Goal: Task Accomplishment & Management: Manage account settings

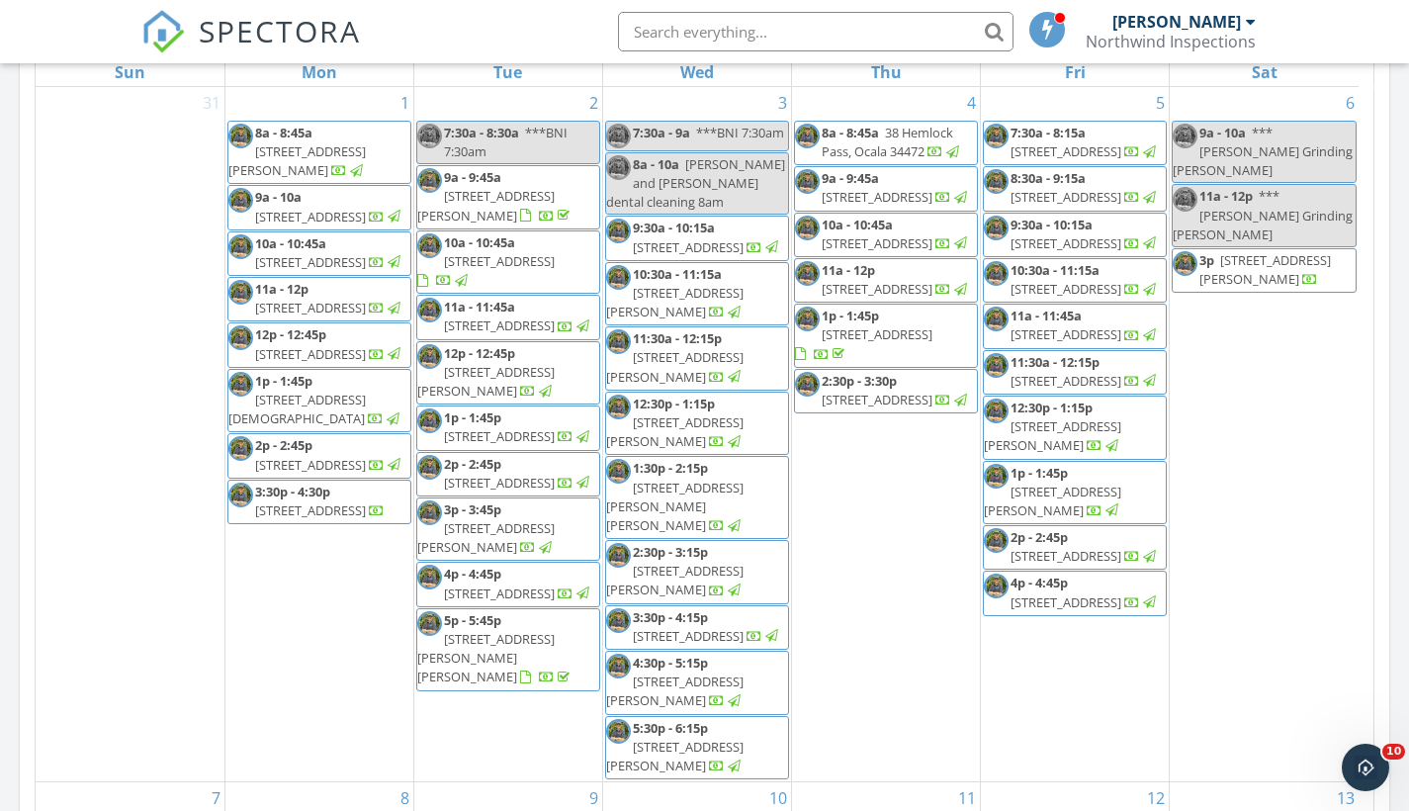
scroll to position [1830, 1440]
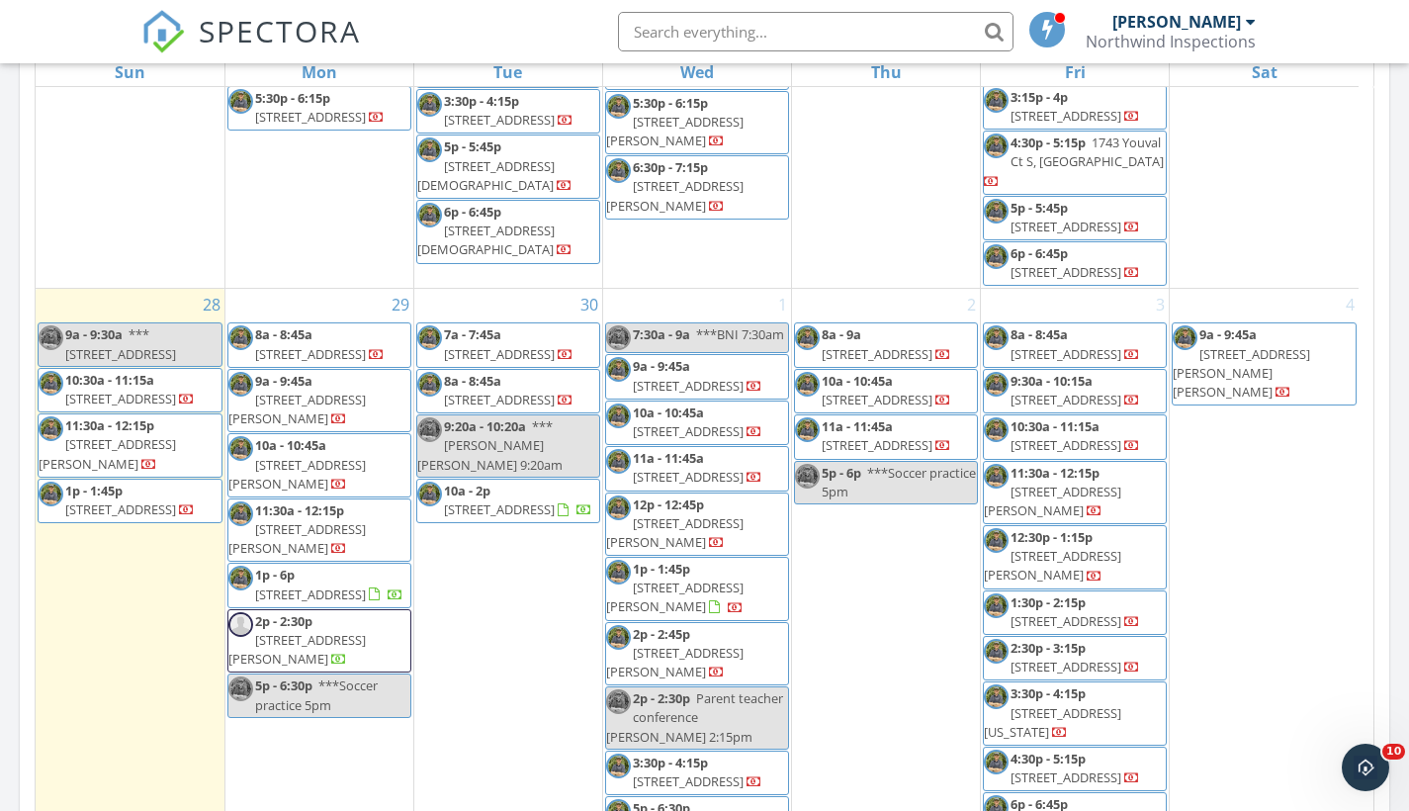
click at [137, 390] on span "6161 E Oneida St, Inverness 34452" at bounding box center [120, 399] width 111 height 18
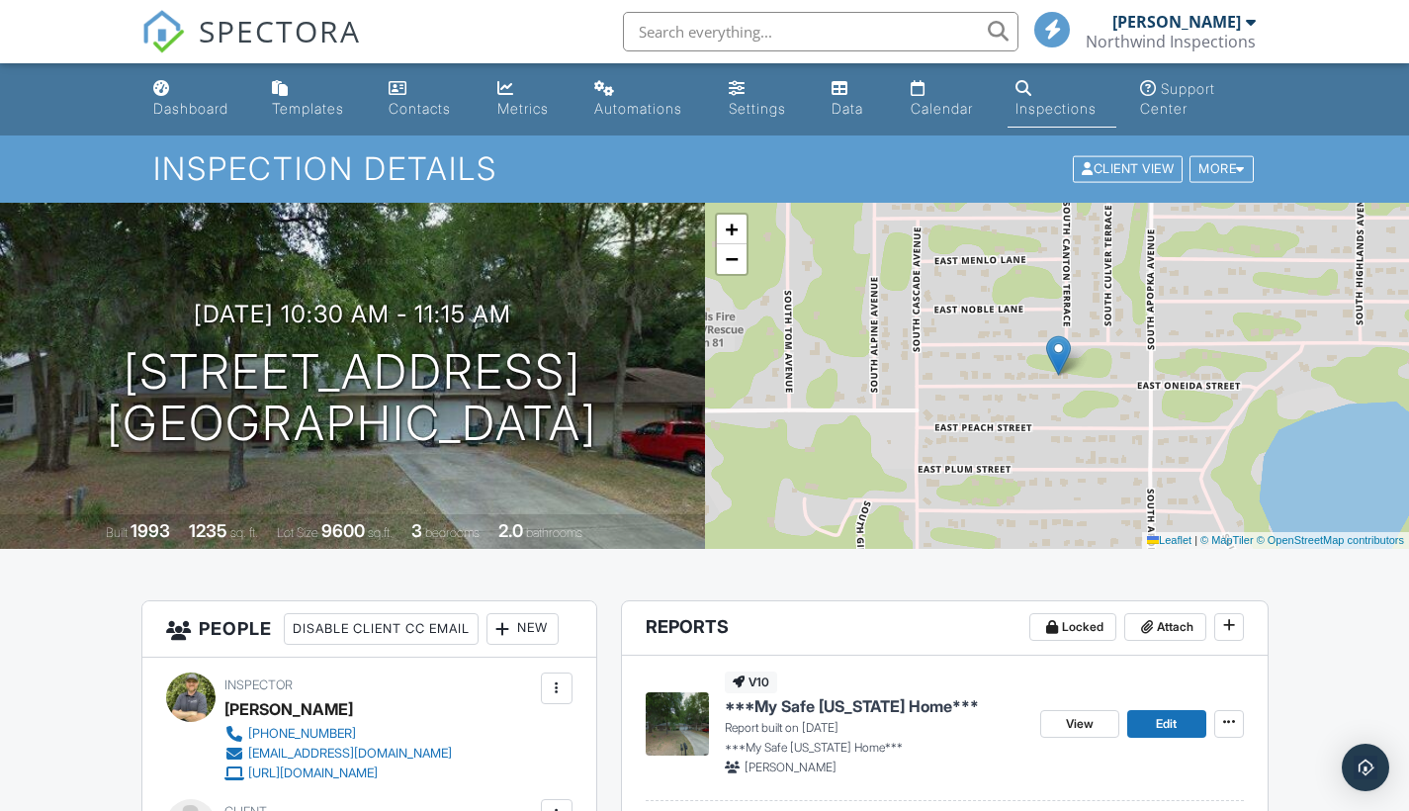
click at [1162, 719] on span "Edit" at bounding box center [1166, 724] width 21 height 20
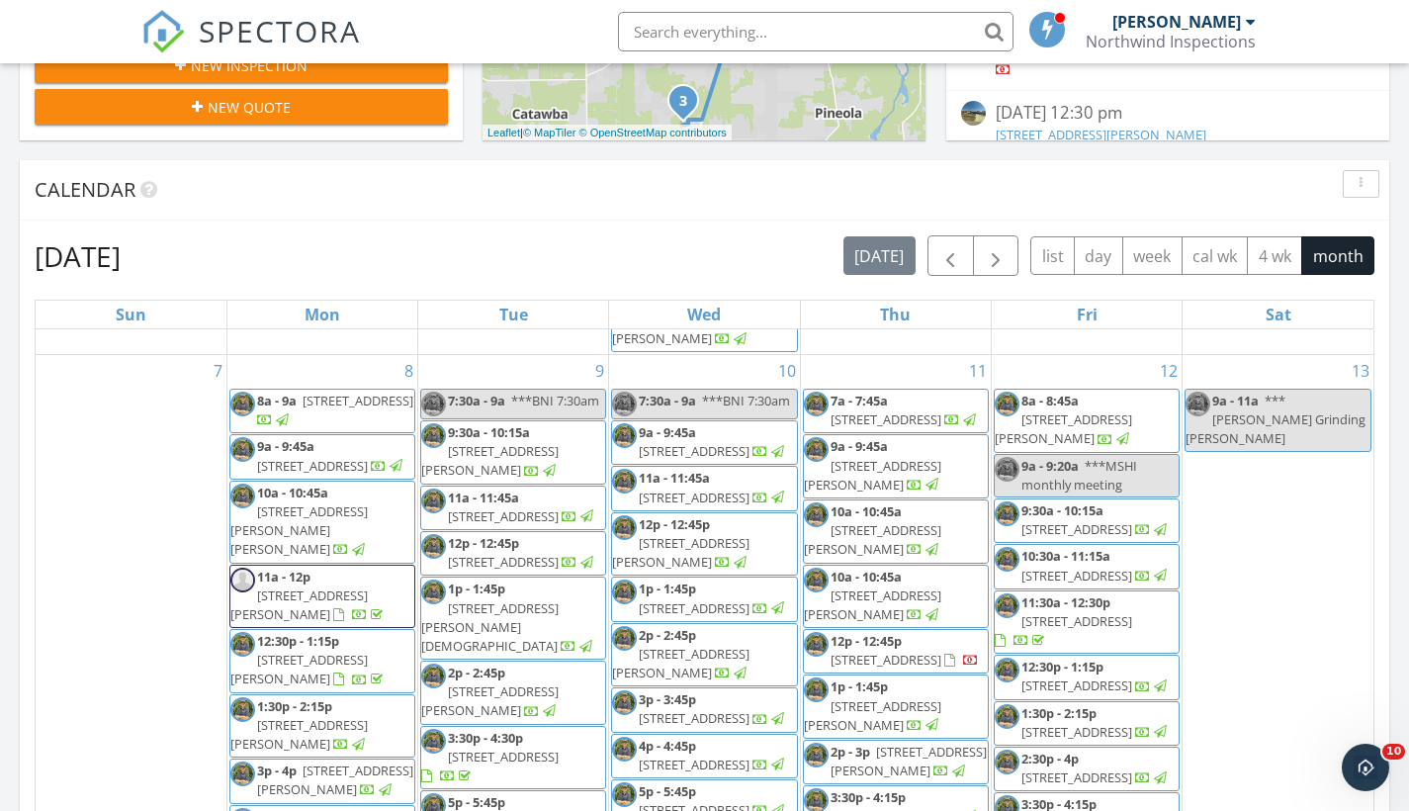
scroll to position [673, 0]
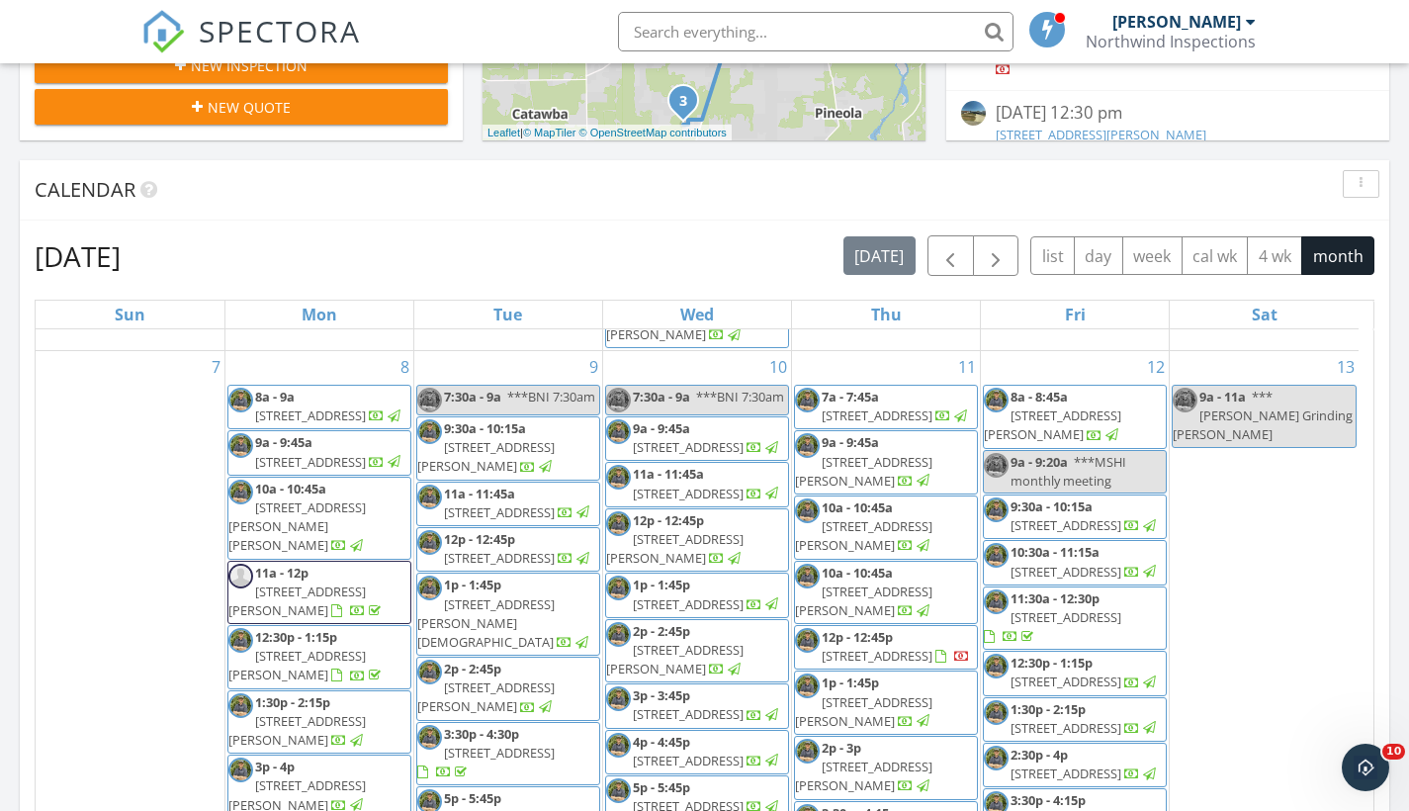
click at [890, 664] on span "[STREET_ADDRESS]" at bounding box center [877, 656] width 111 height 18
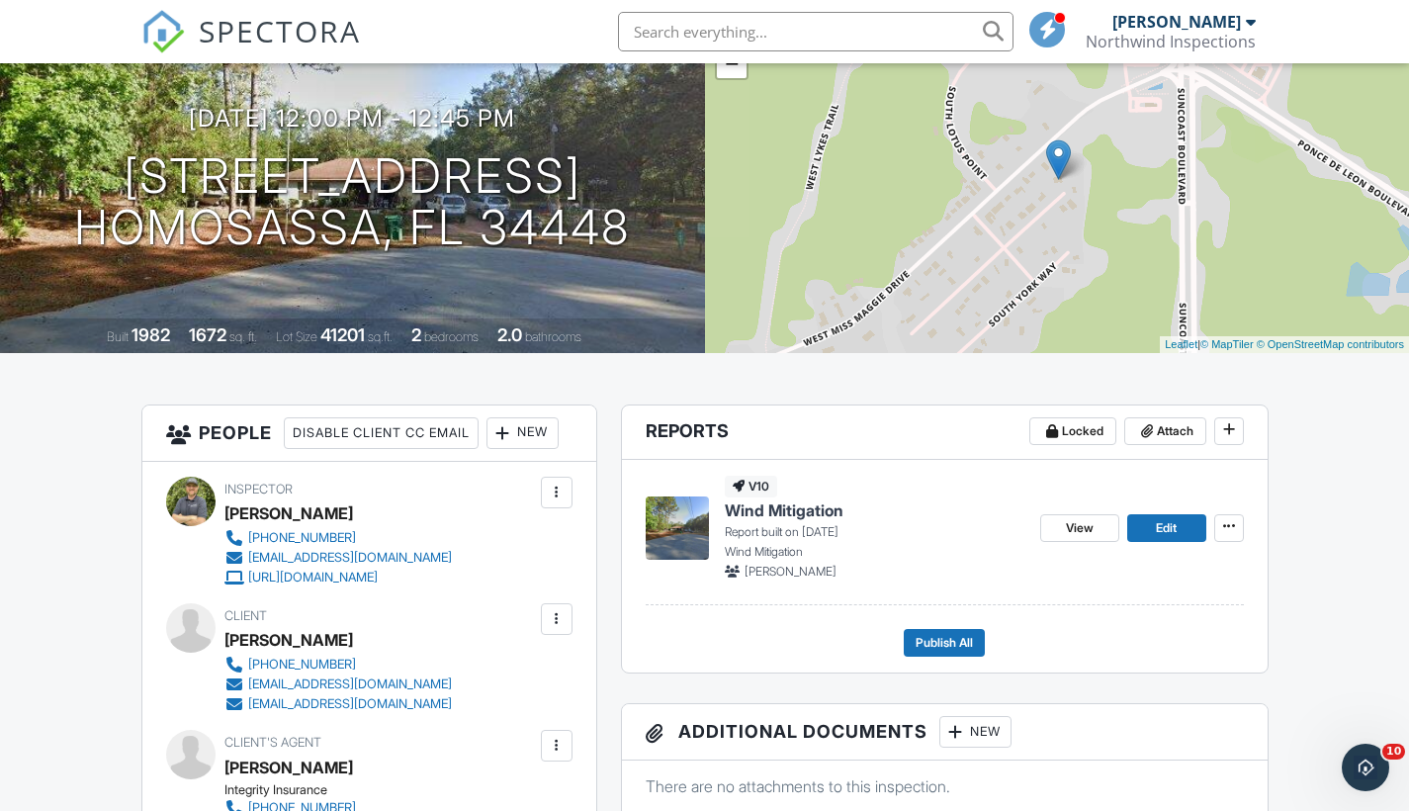
scroll to position [232, 0]
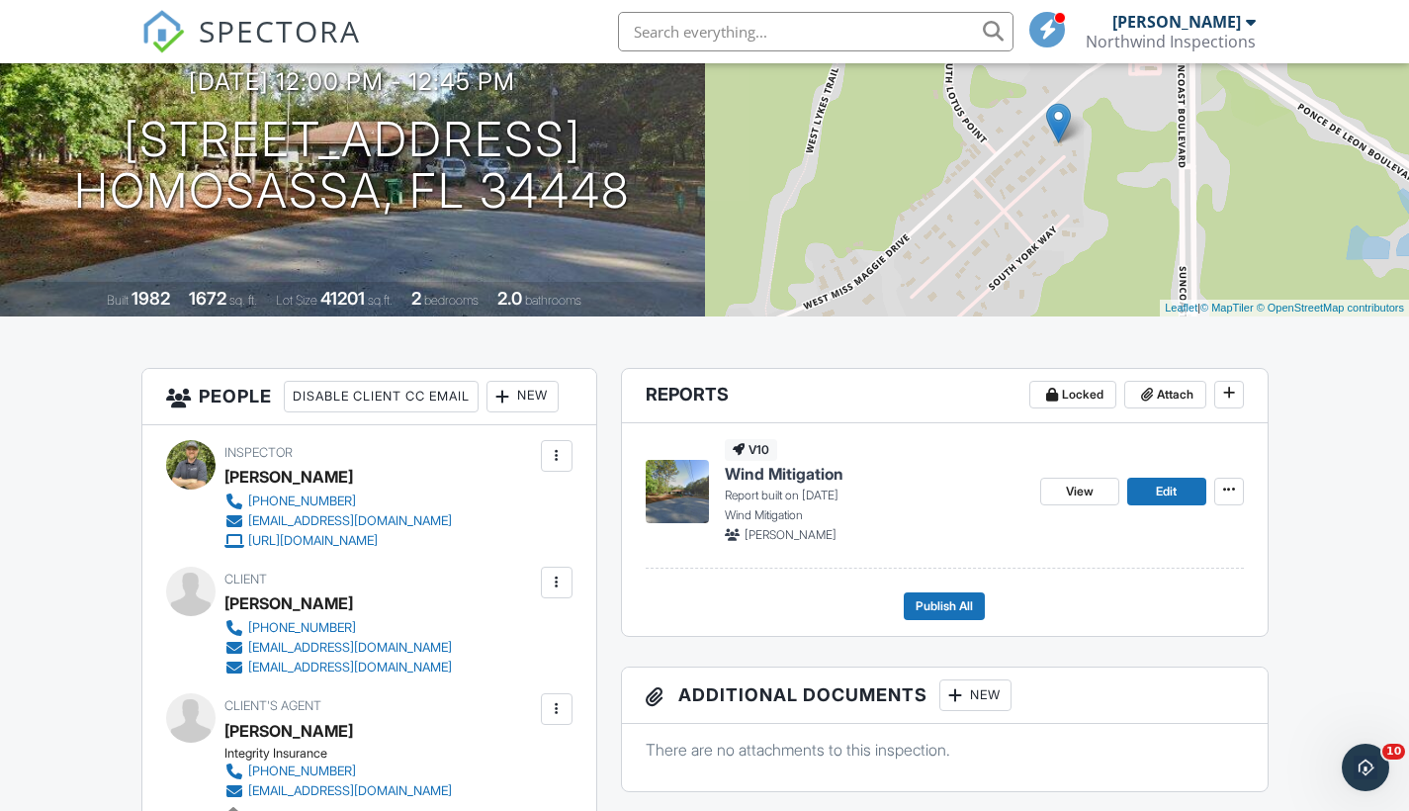
click at [1173, 487] on span "Edit" at bounding box center [1166, 492] width 21 height 20
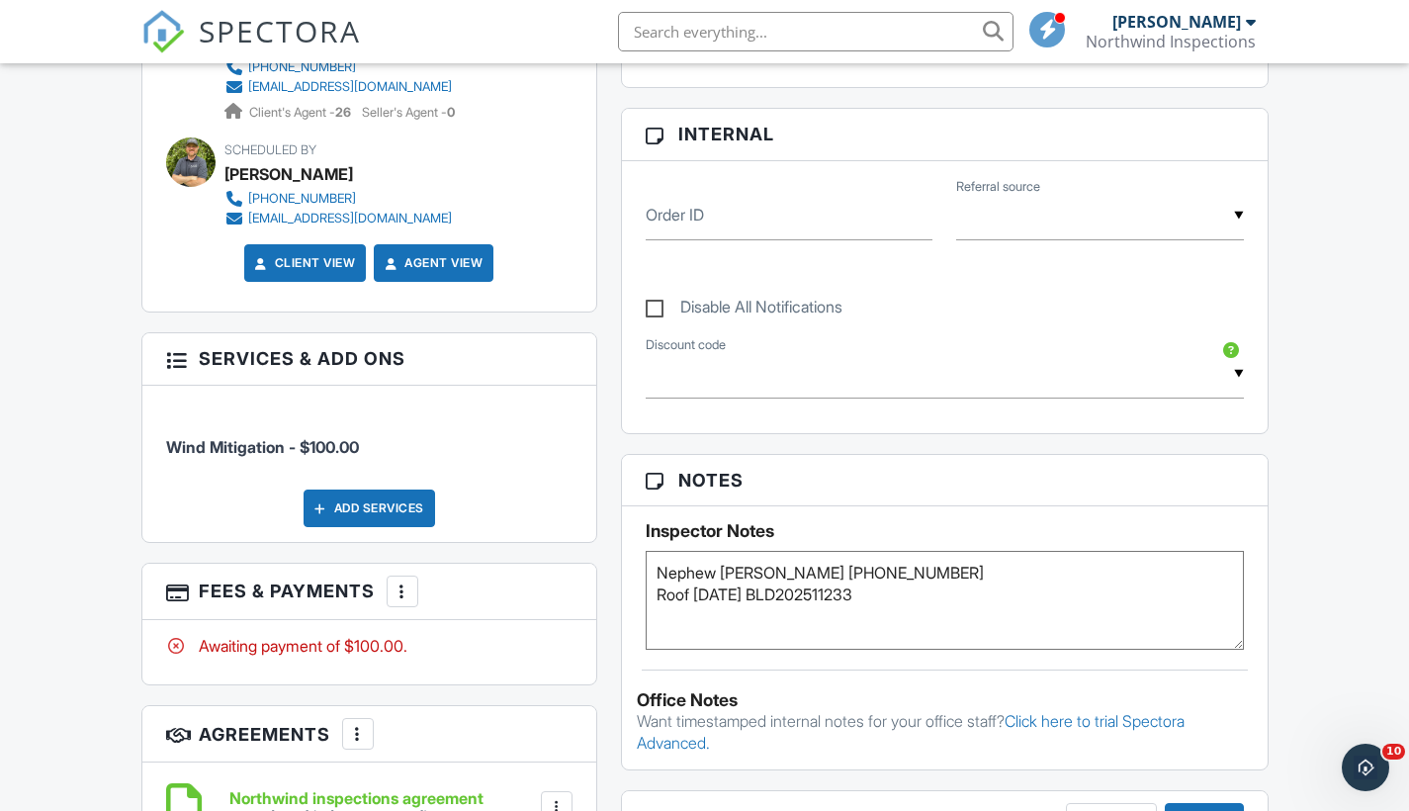
drag, startPoint x: 899, startPoint y: 591, endPoint x: 785, endPoint y: 590, distance: 113.7
click at [785, 590] on textarea "Nephew Erik Waters 727-667-7052 Roof 08/14/2025 BLD202511233" at bounding box center [945, 600] width 598 height 99
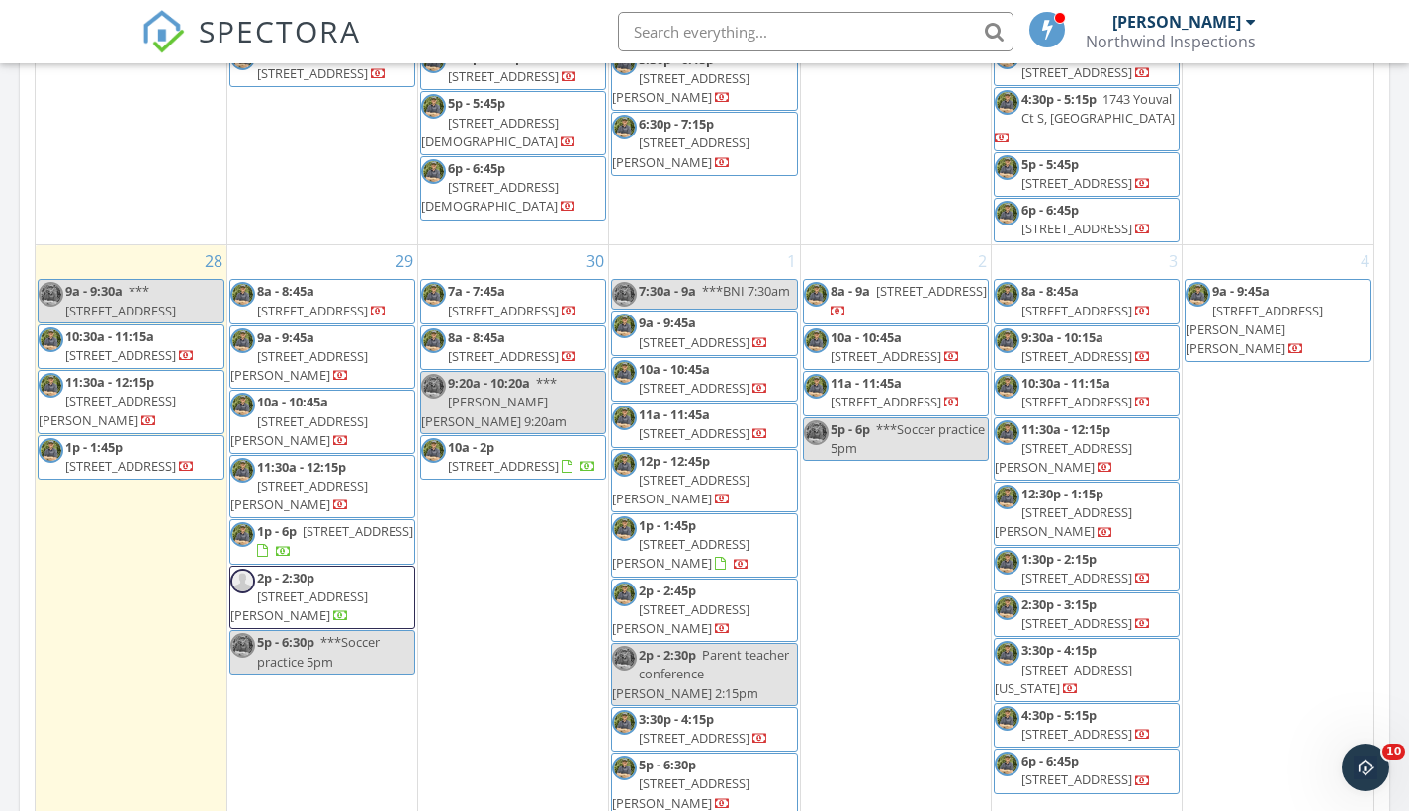
scroll to position [2704, 0]
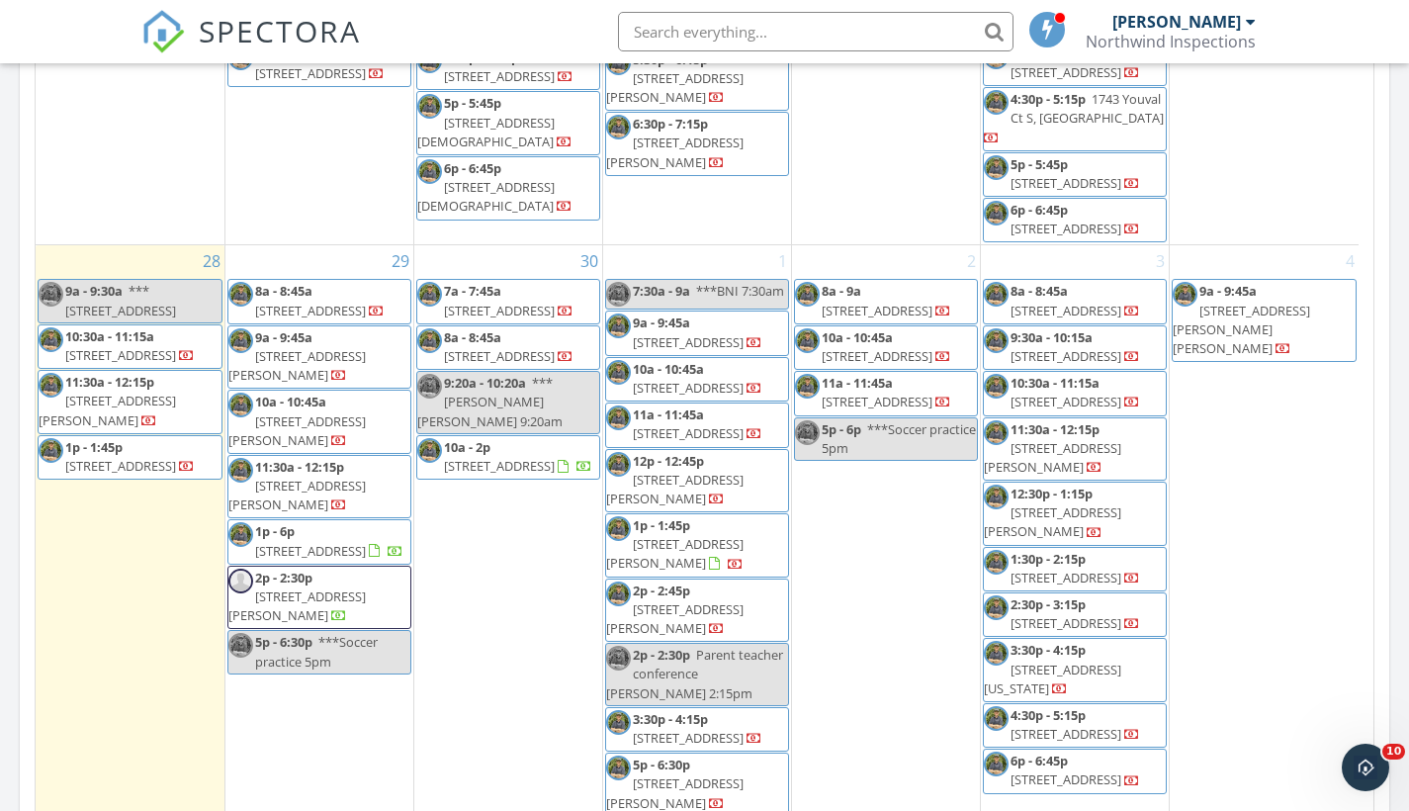
drag, startPoint x: 0, startPoint y: 0, endPoint x: 142, endPoint y: 370, distance: 396.3
click at [142, 392] on span "[STREET_ADDRESS][PERSON_NAME]" at bounding box center [107, 410] width 137 height 37
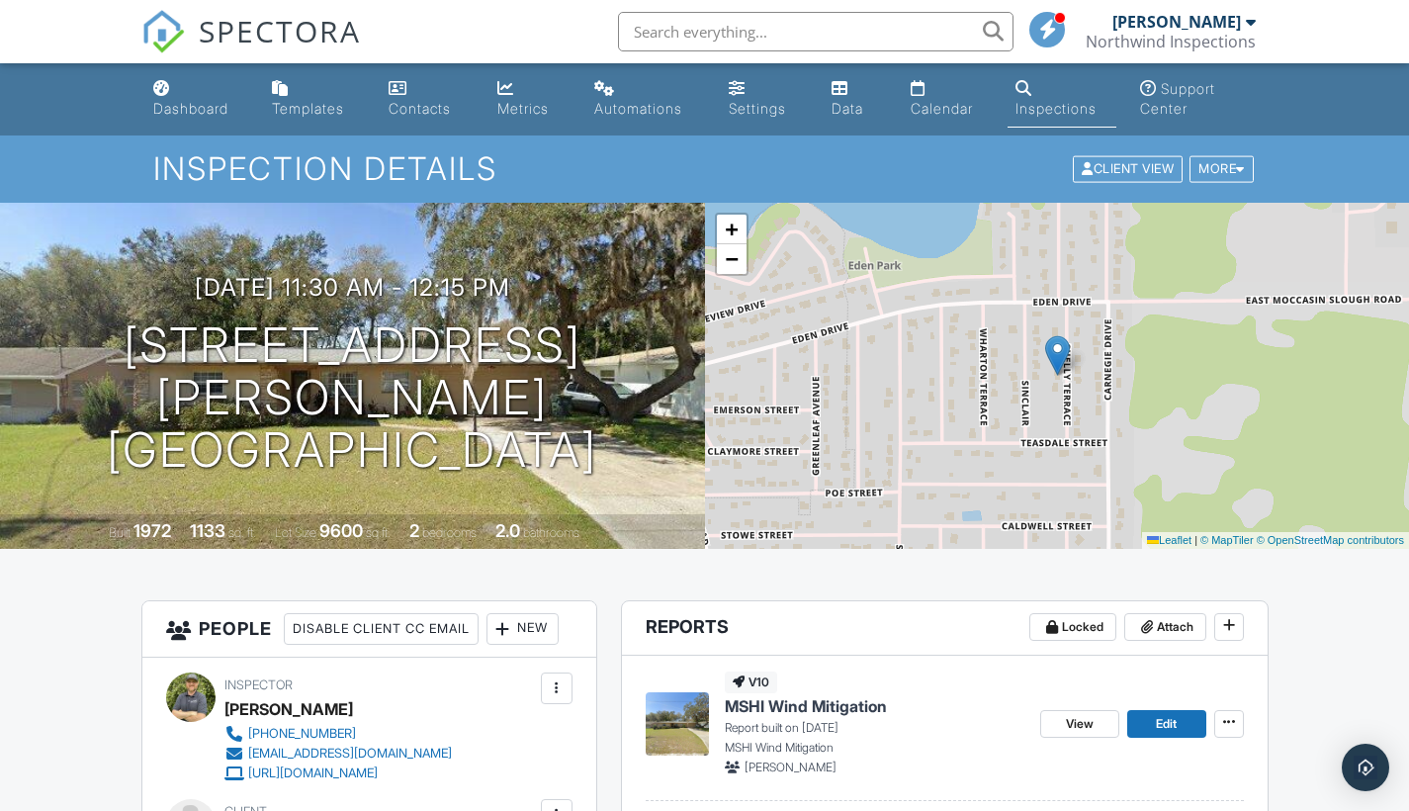
click at [1174, 724] on span "Edit" at bounding box center [1166, 724] width 21 height 20
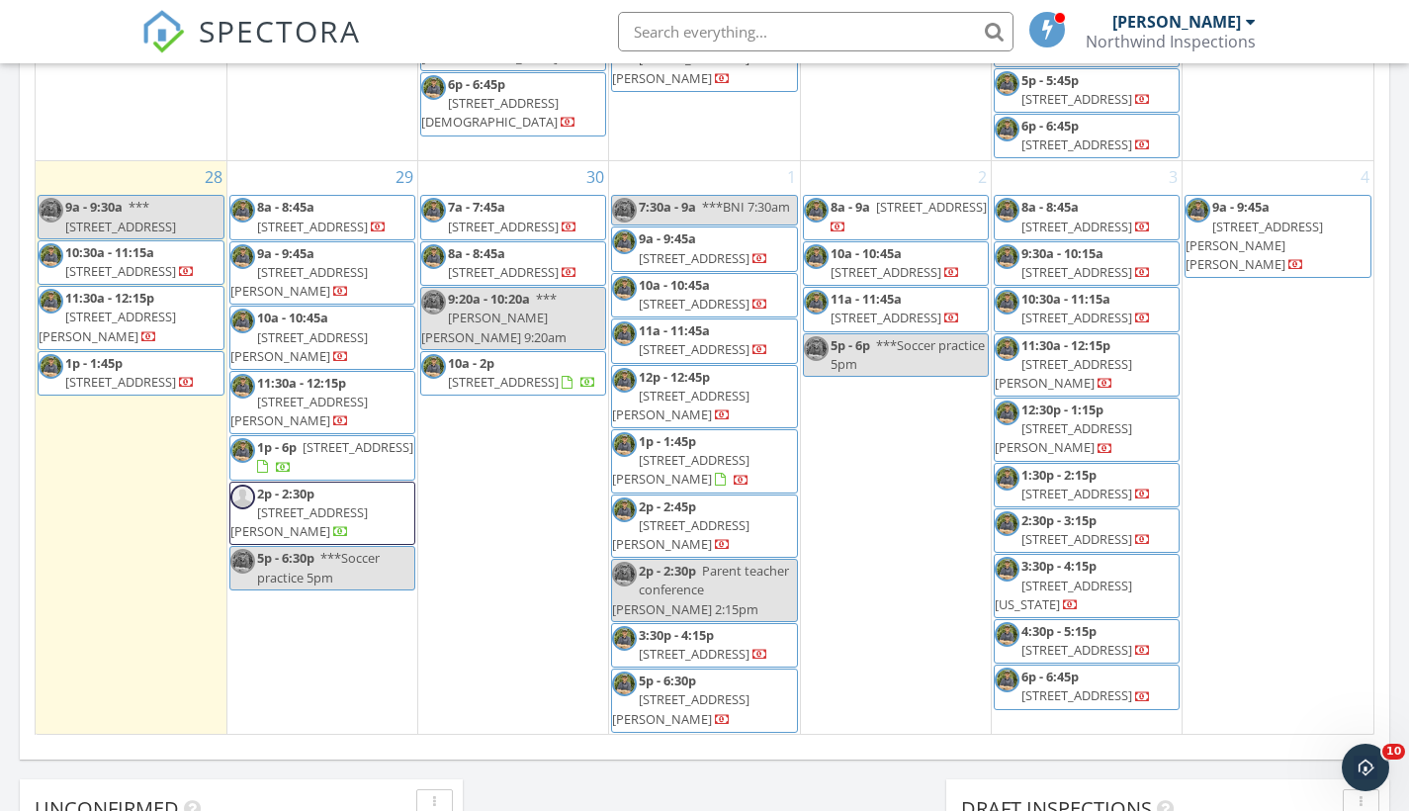
scroll to position [2629, 0]
click at [660, 33] on input "text" at bounding box center [816, 32] width 396 height 40
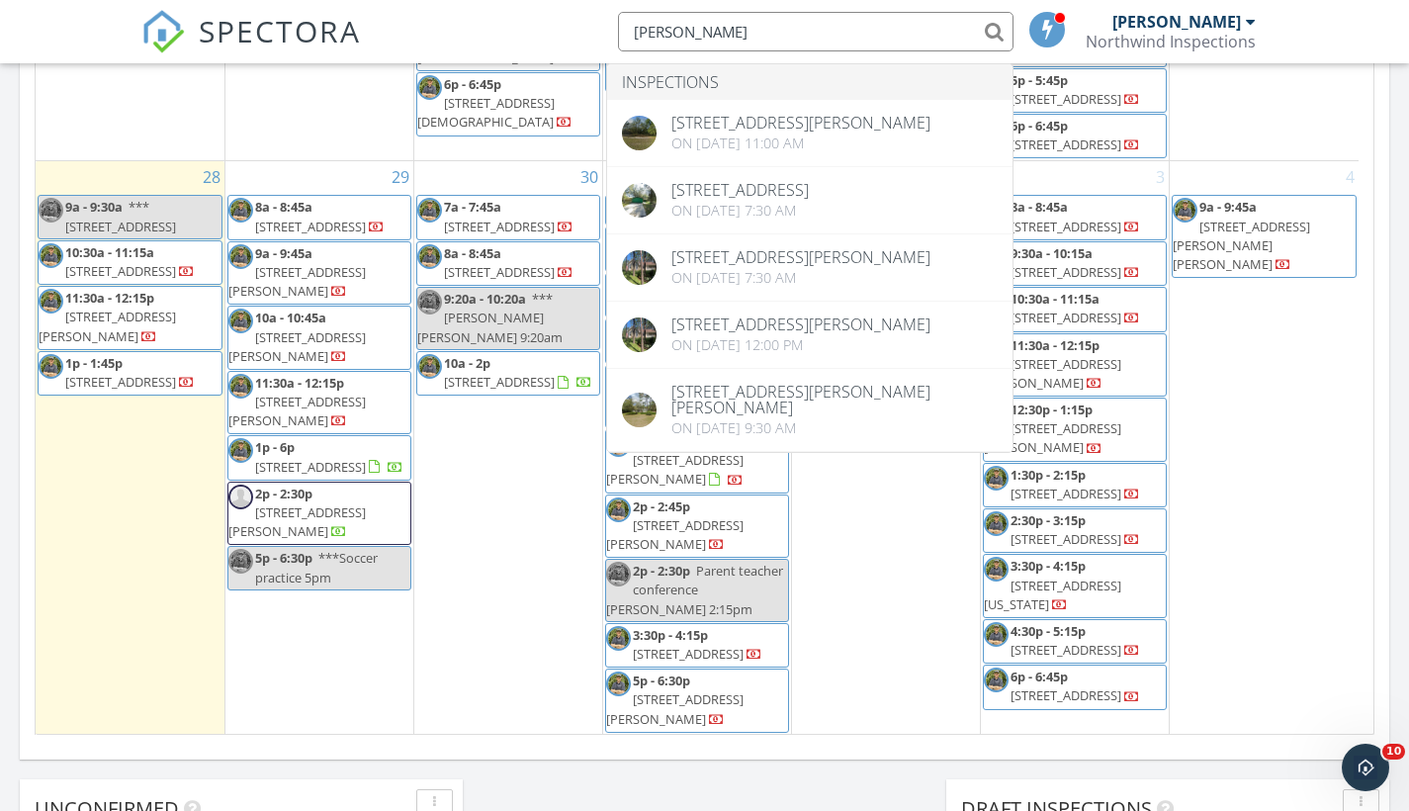
type input "Pearson"
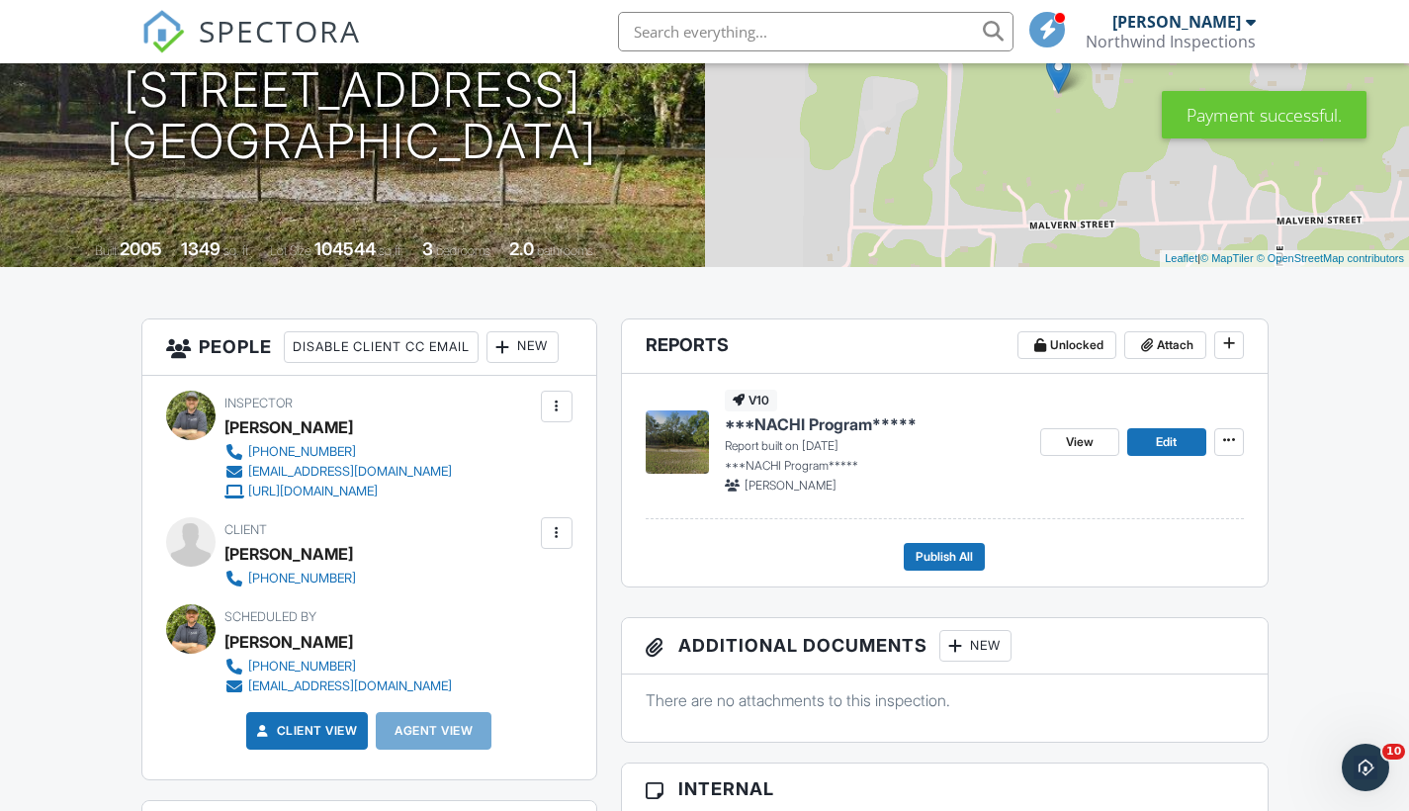
click at [937, 565] on span "Publish All" at bounding box center [944, 557] width 57 height 20
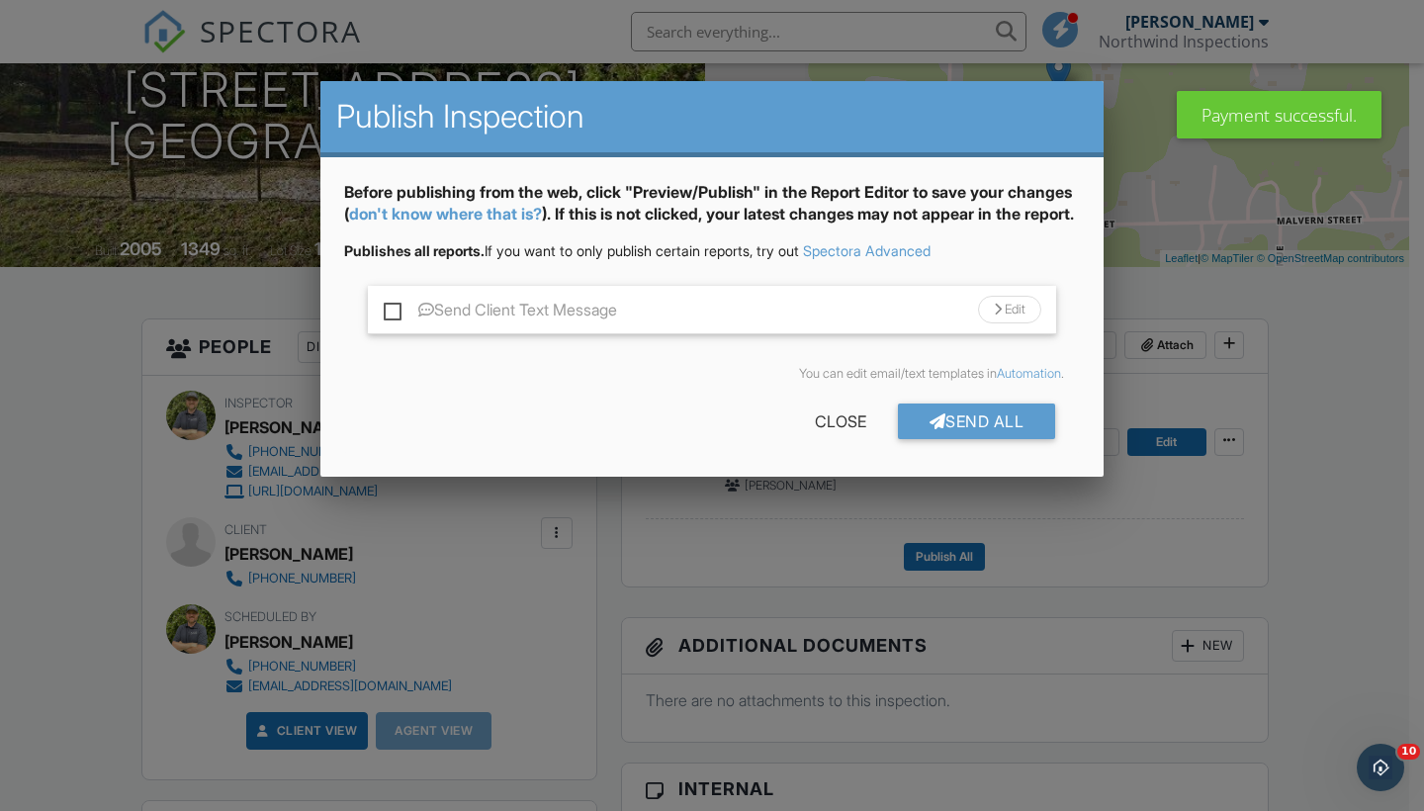
click at [990, 439] on div "Send All" at bounding box center [977, 421] width 158 height 36
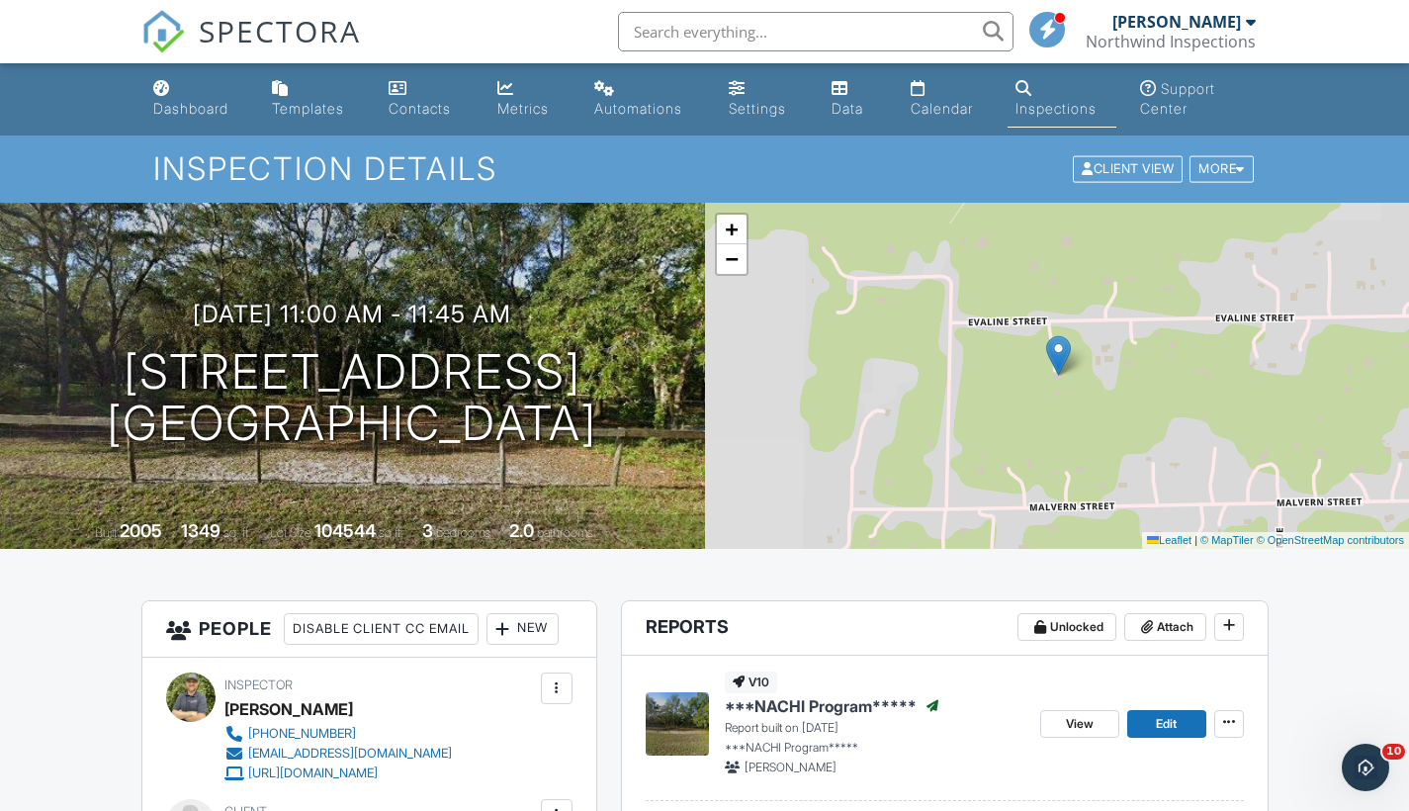
drag, startPoint x: 0, startPoint y: 0, endPoint x: 702, endPoint y: 35, distance: 702.9
click at [702, 35] on input "text" at bounding box center [816, 32] width 396 height 40
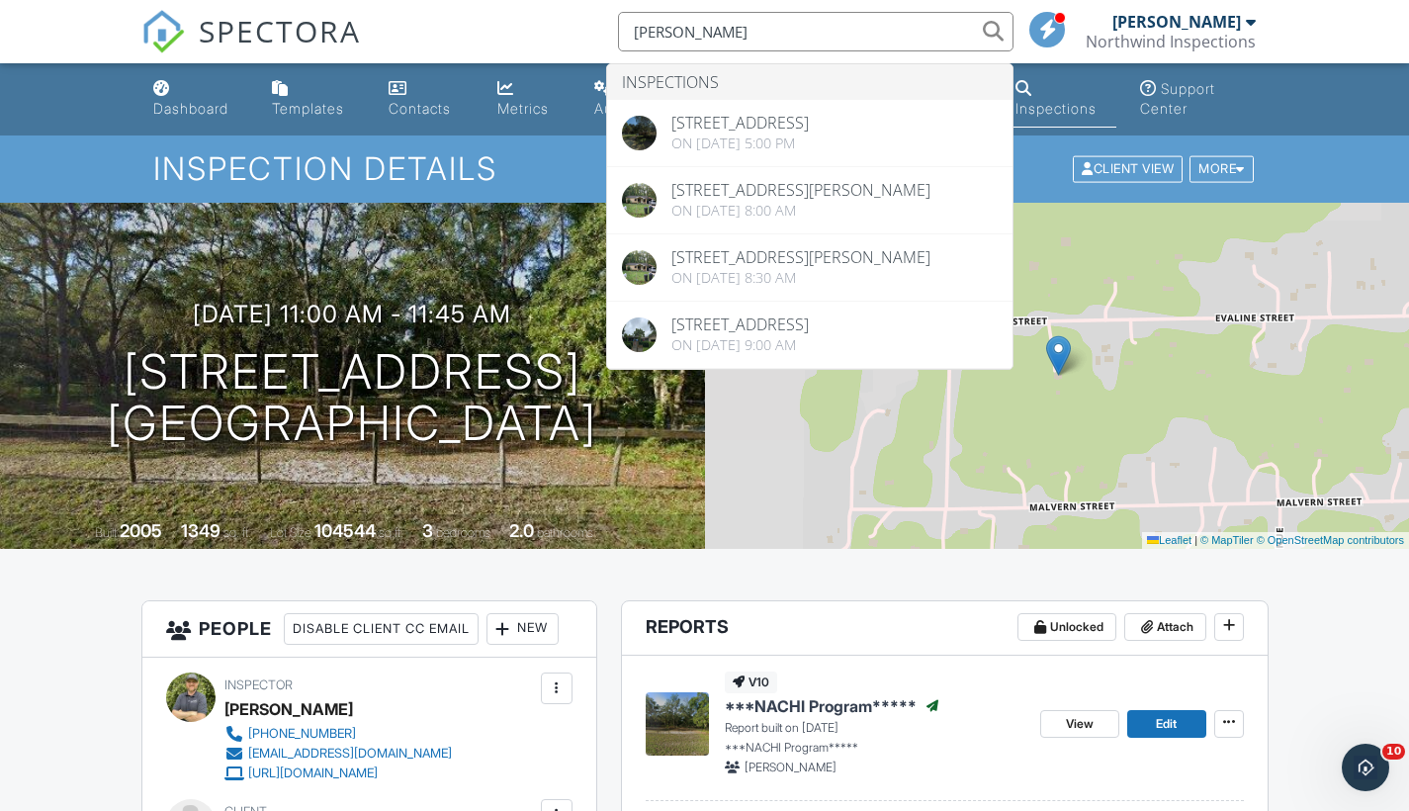
type input "[PERSON_NAME]"
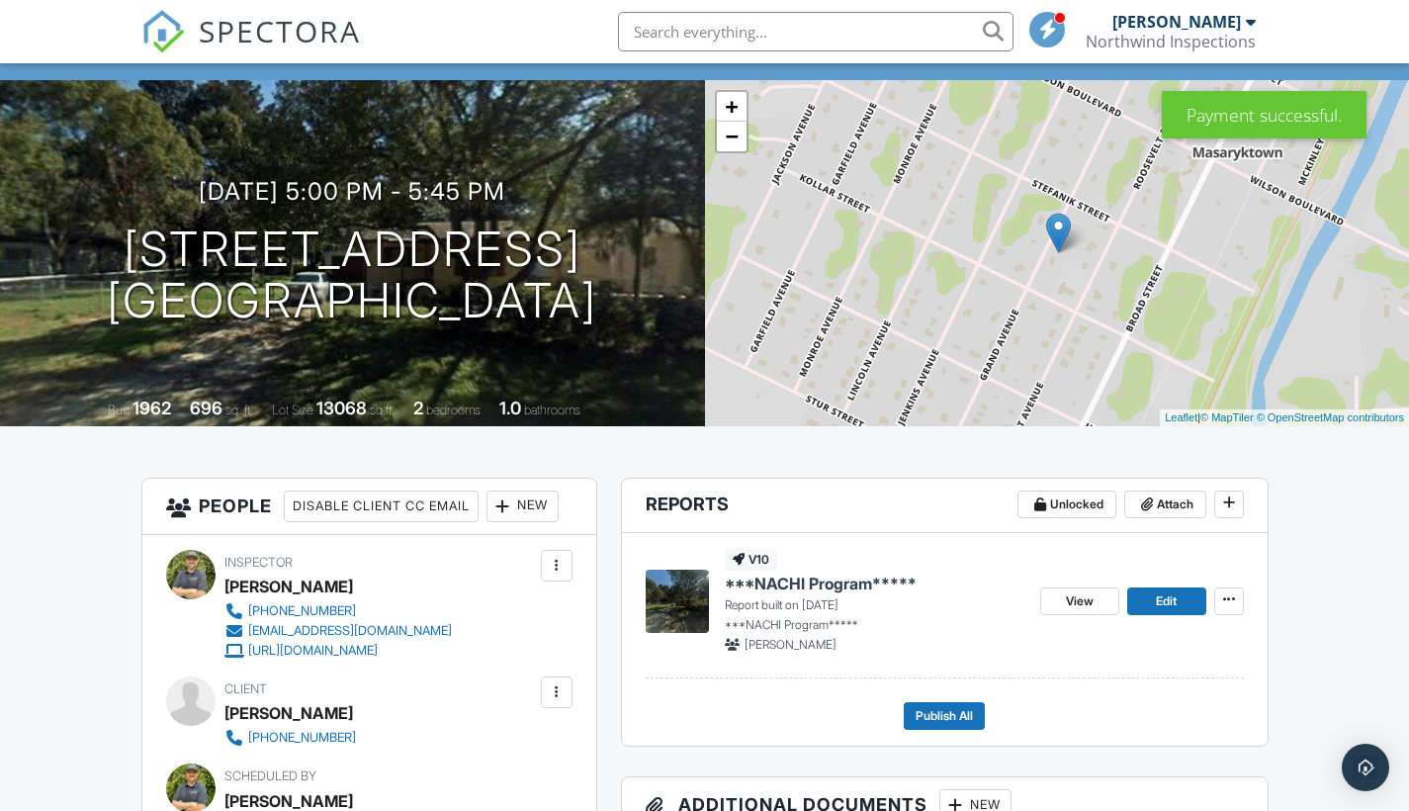
scroll to position [192, 0]
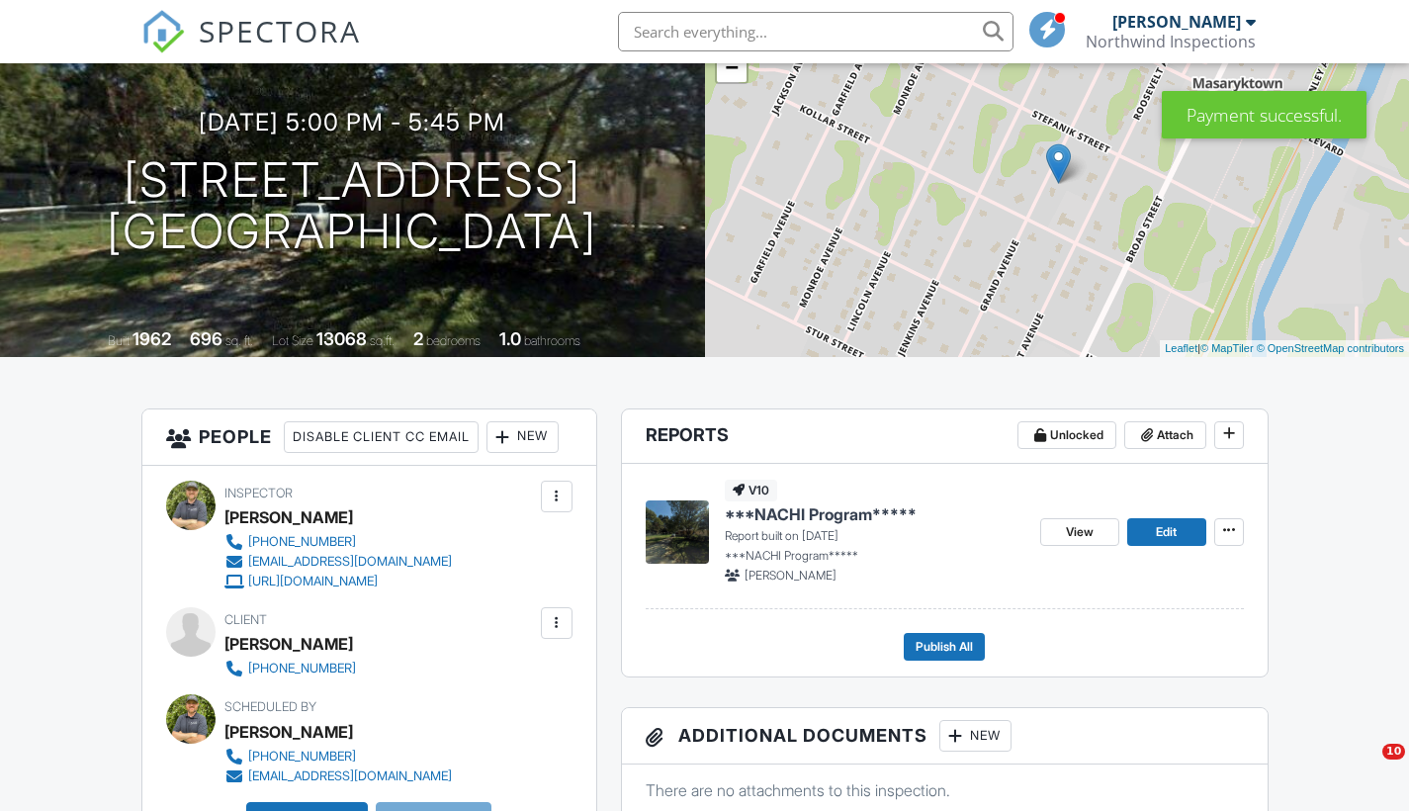
click at [957, 650] on span "Publish All" at bounding box center [944, 647] width 57 height 20
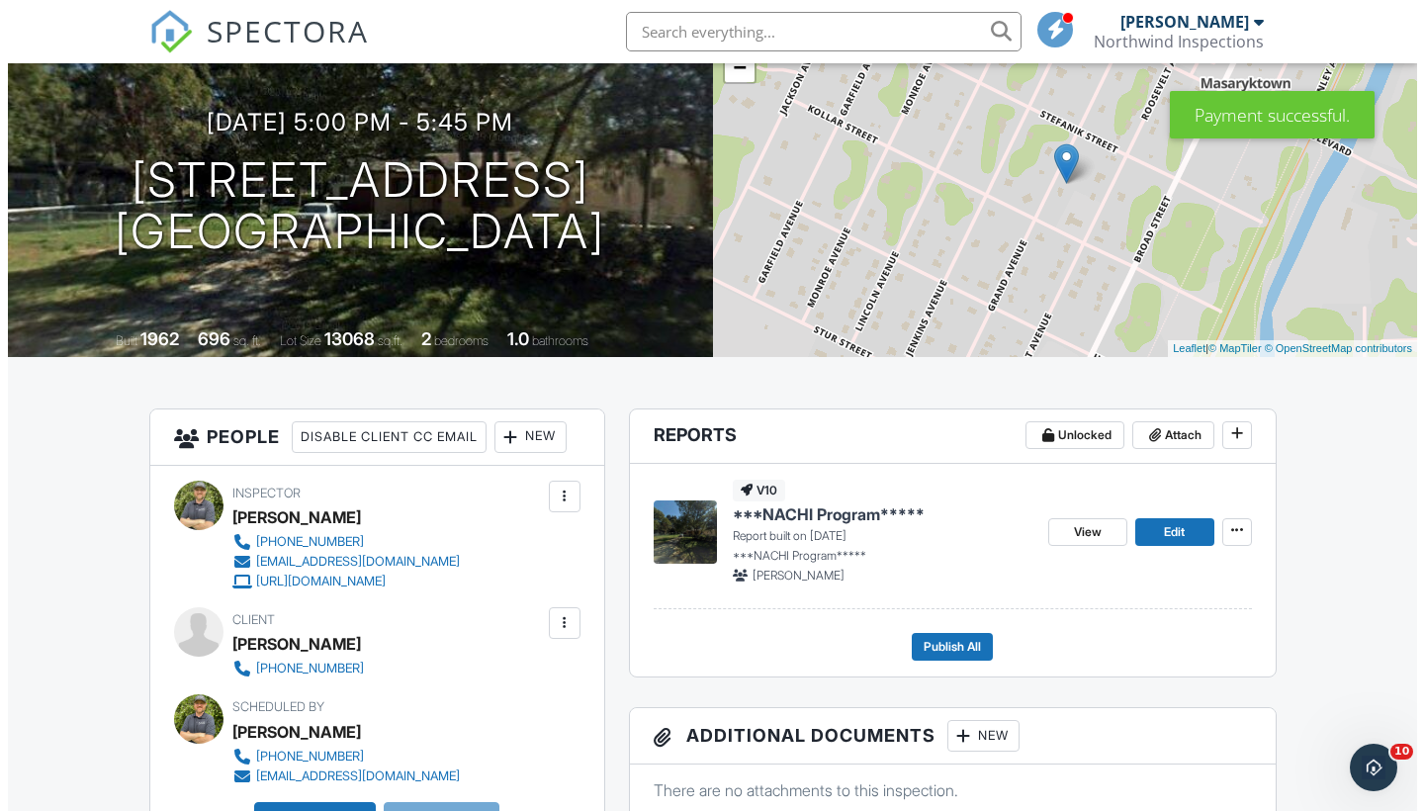
scroll to position [0, 0]
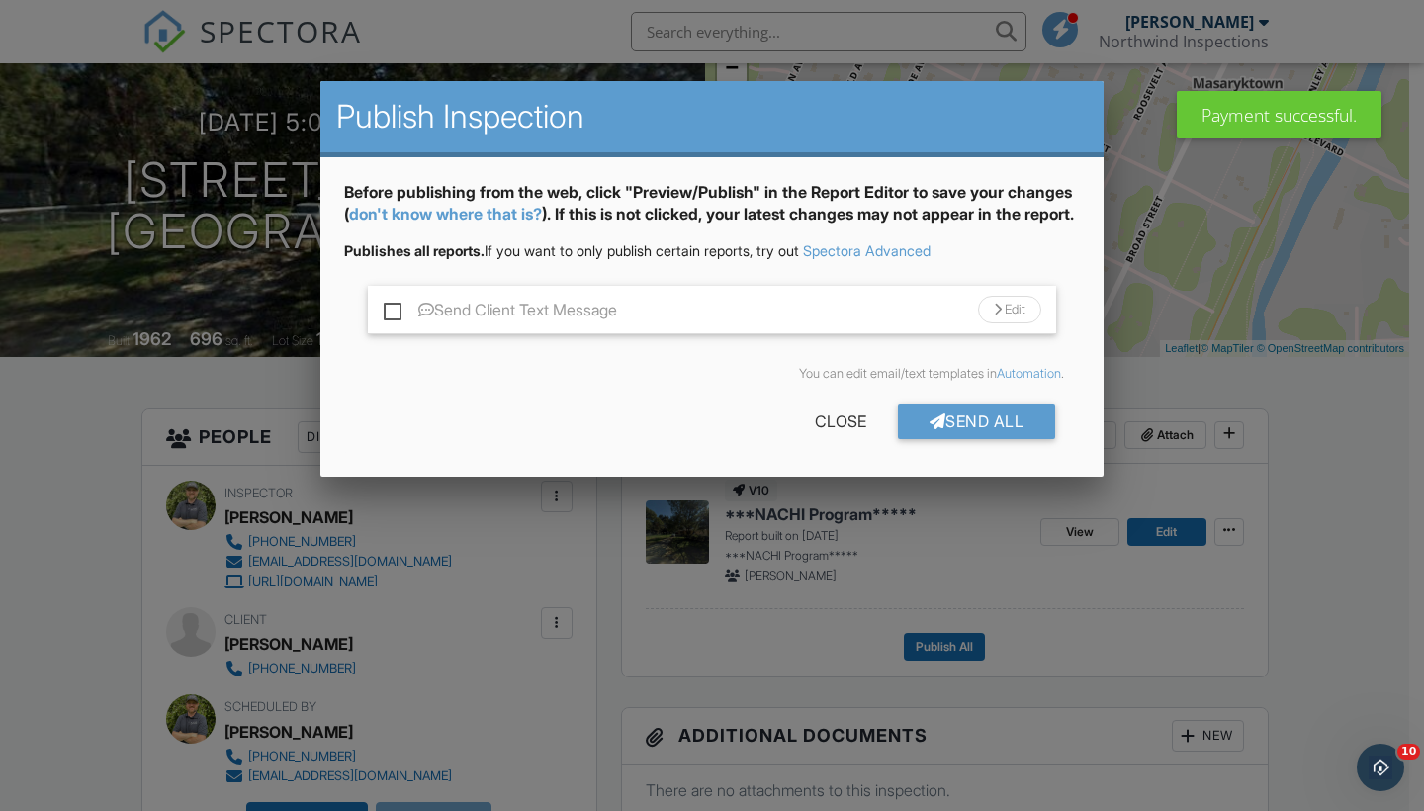
click at [997, 435] on div "Send All" at bounding box center [977, 421] width 158 height 36
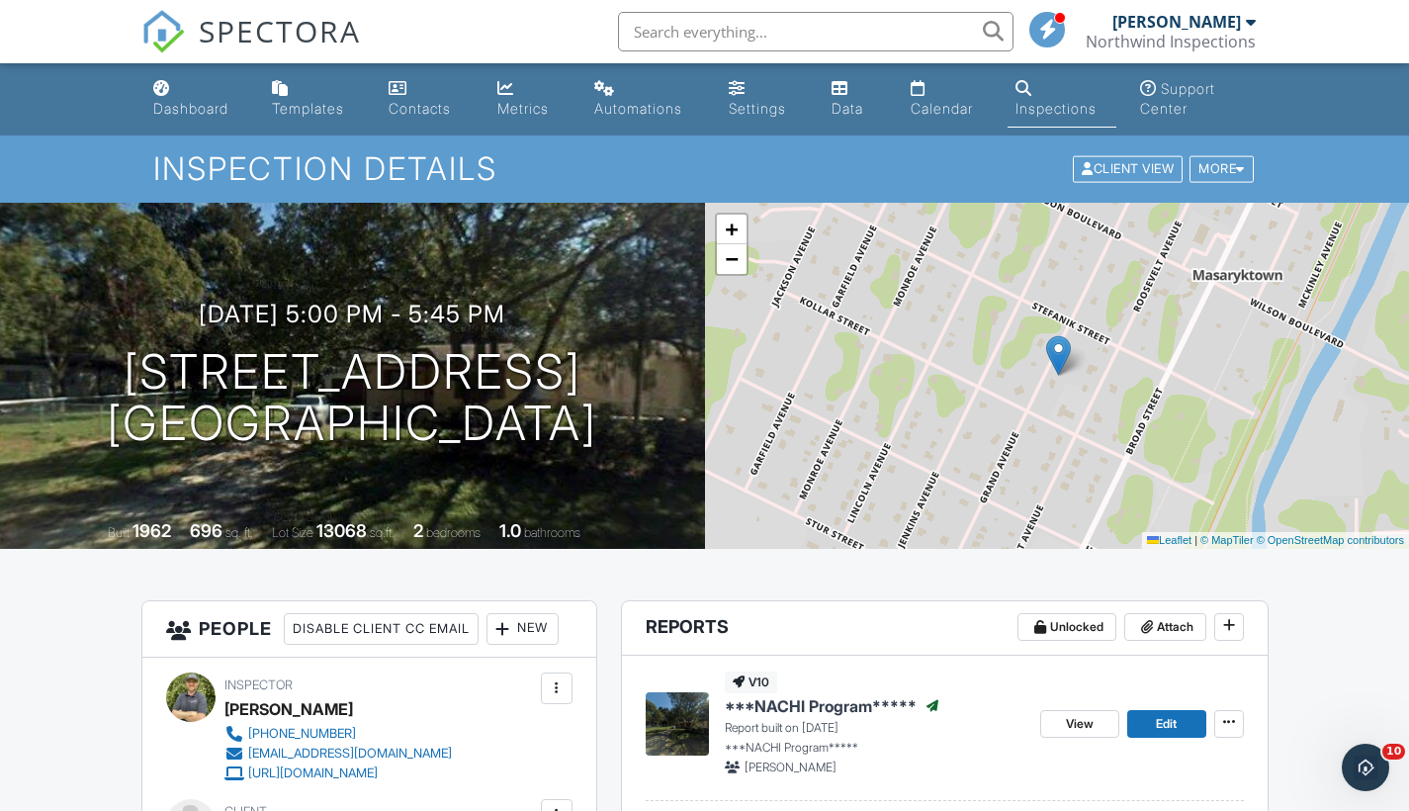
drag, startPoint x: 0, startPoint y: 0, endPoint x: 696, endPoint y: 28, distance: 696.7
click at [696, 28] on input "text" at bounding box center [816, 32] width 396 height 40
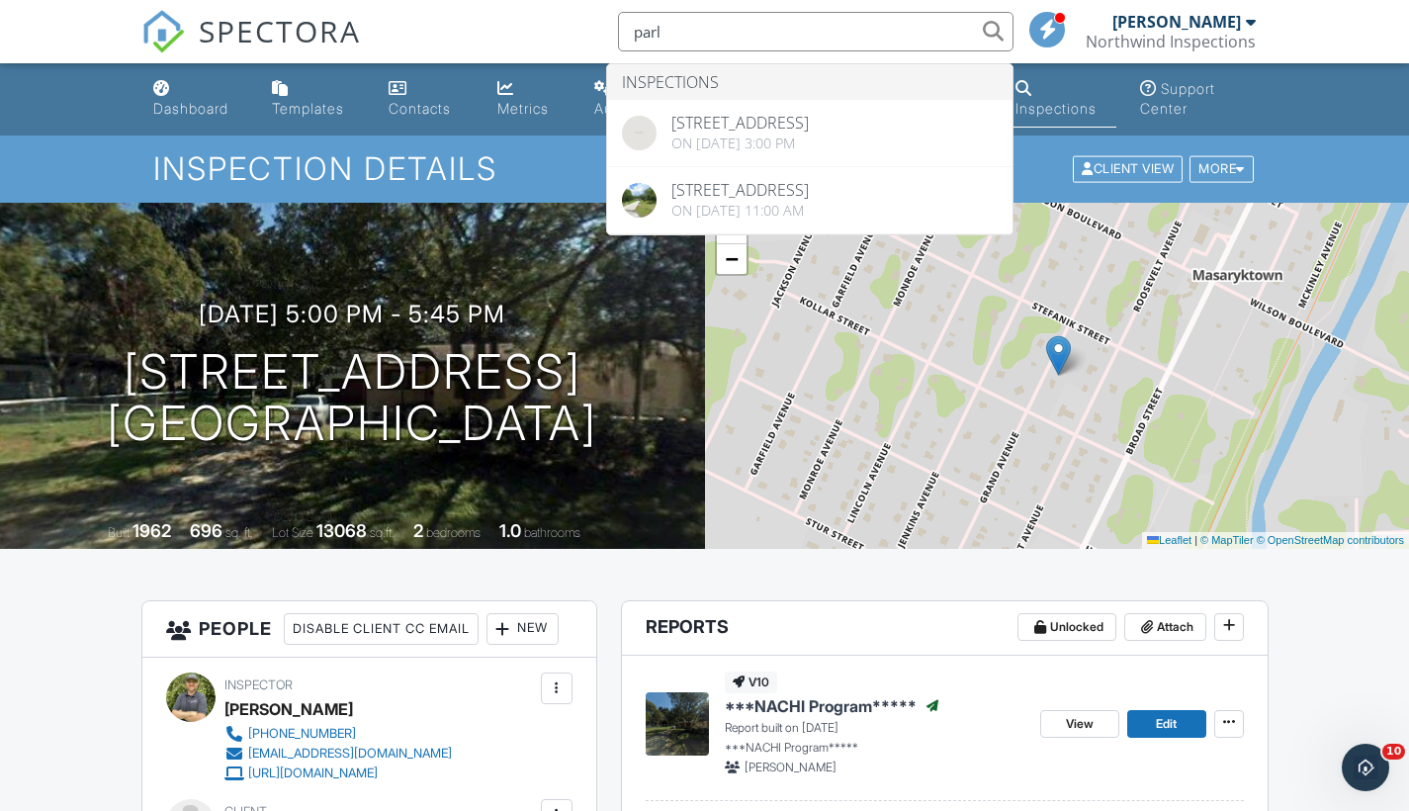
type input "parl"
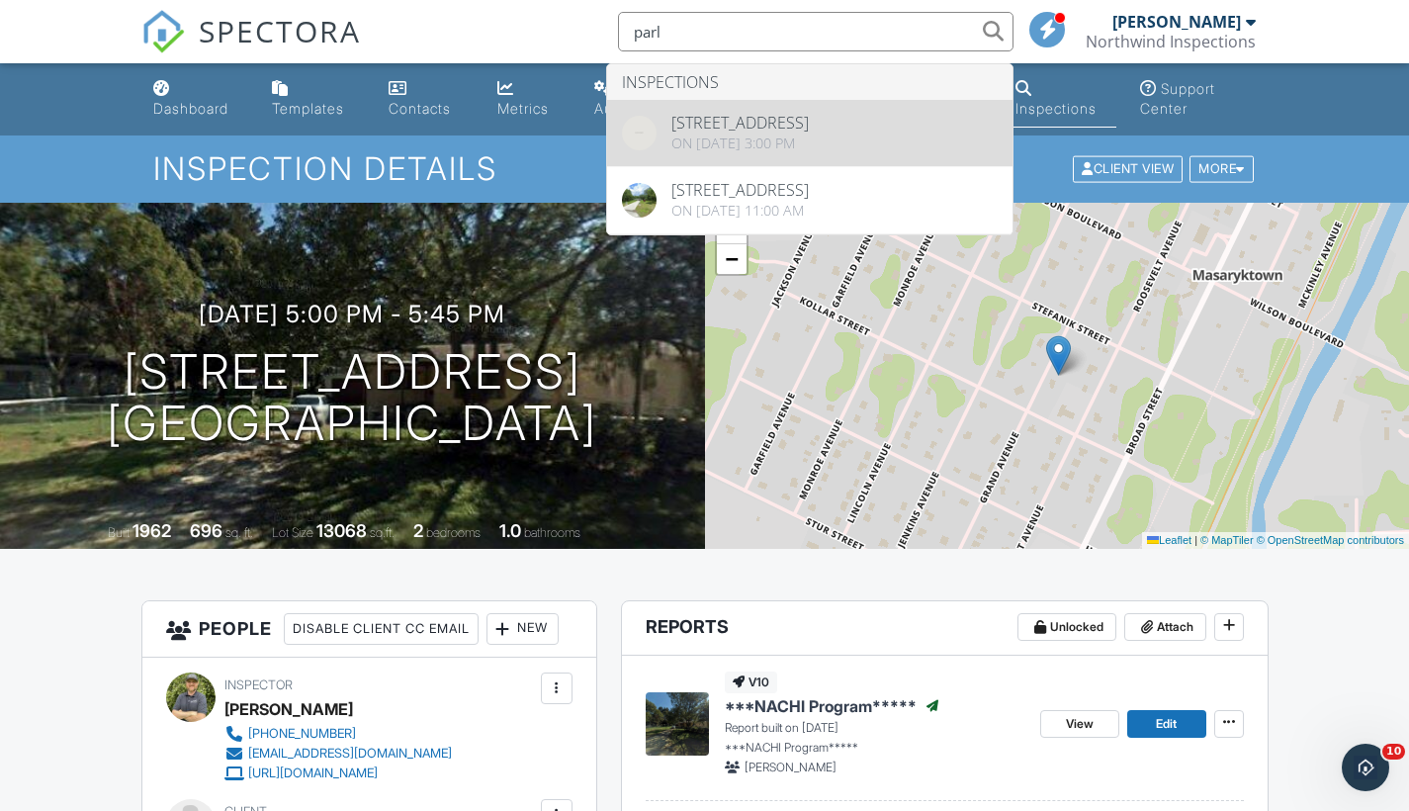
drag, startPoint x: 696, startPoint y: 28, endPoint x: 802, endPoint y: 138, distance: 153.2
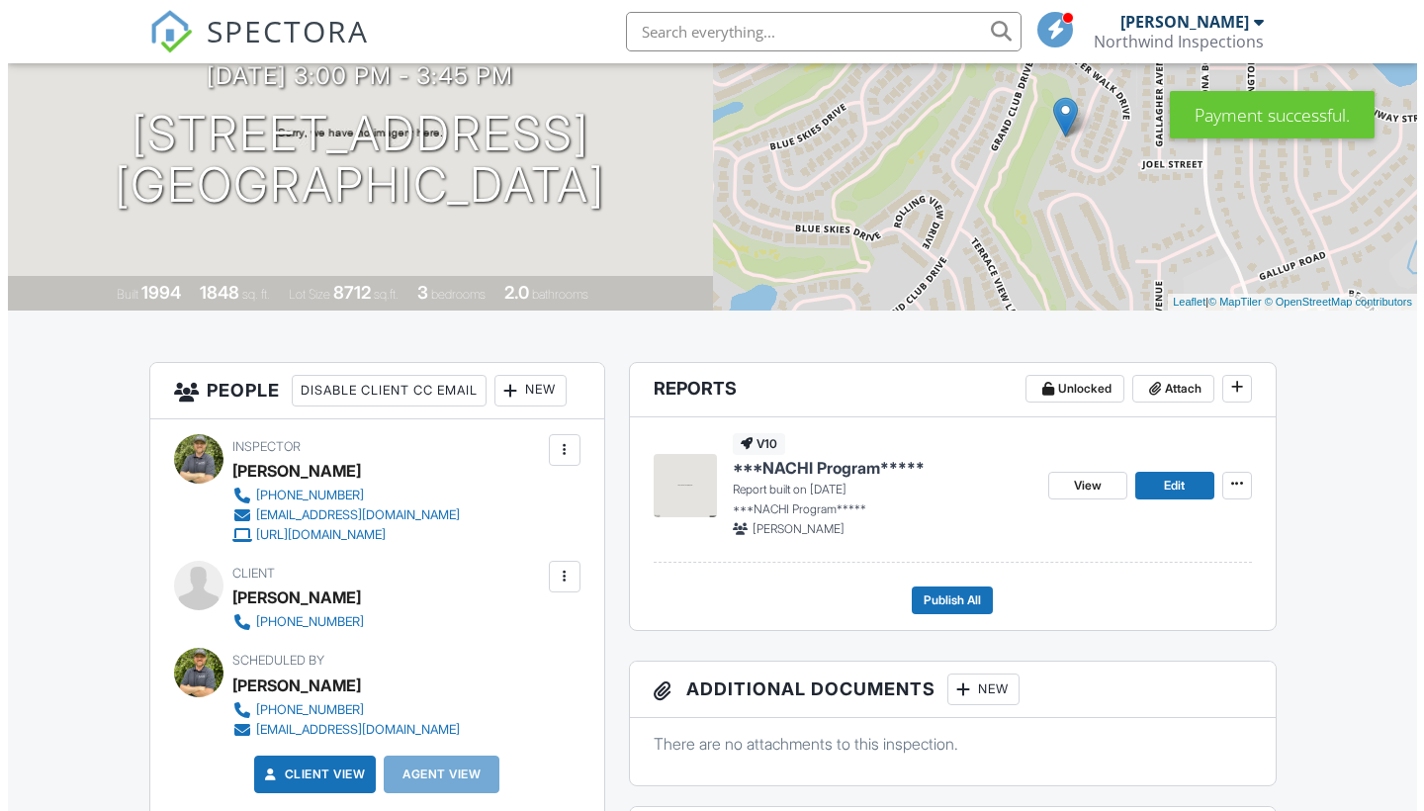
scroll to position [330, 0]
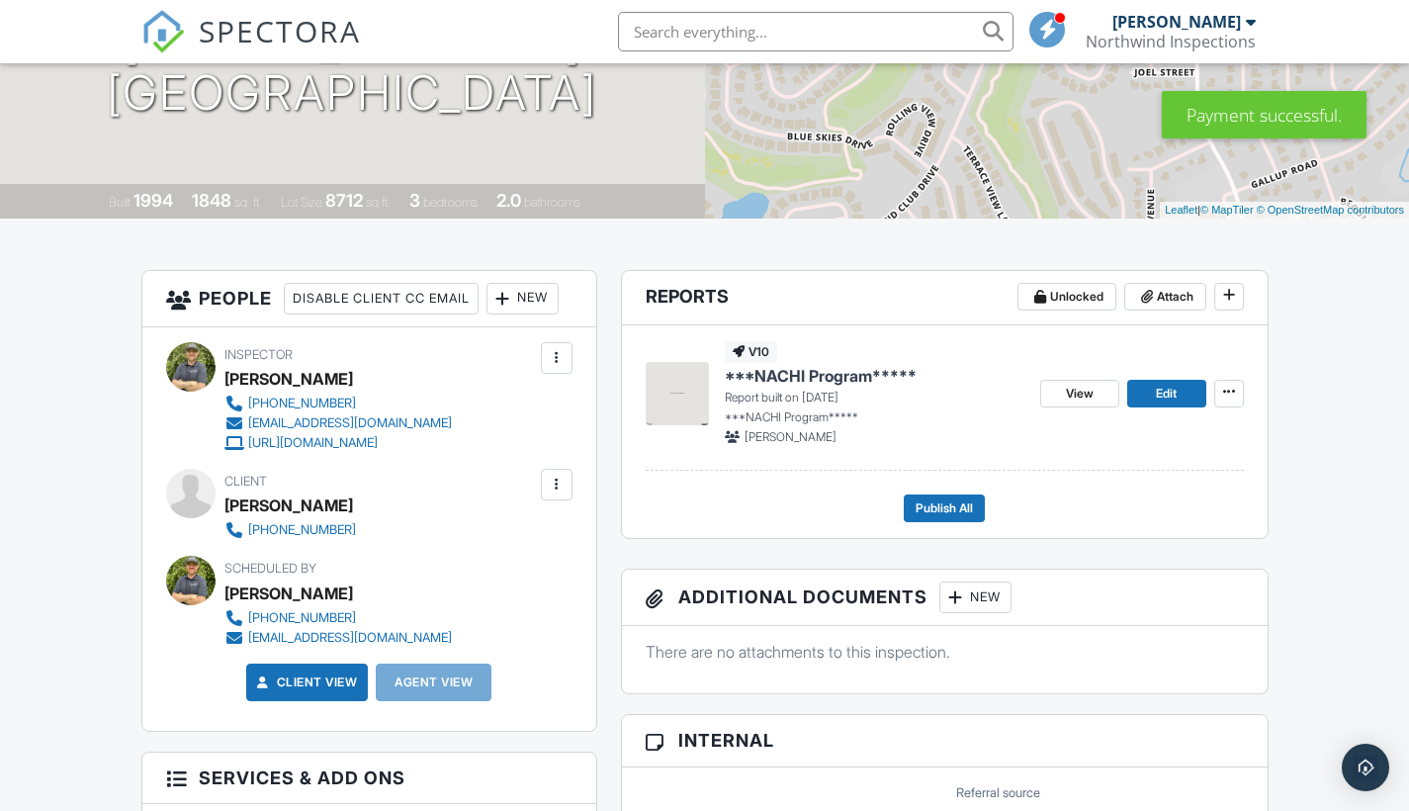
click at [947, 508] on span "Publish All" at bounding box center [944, 508] width 57 height 20
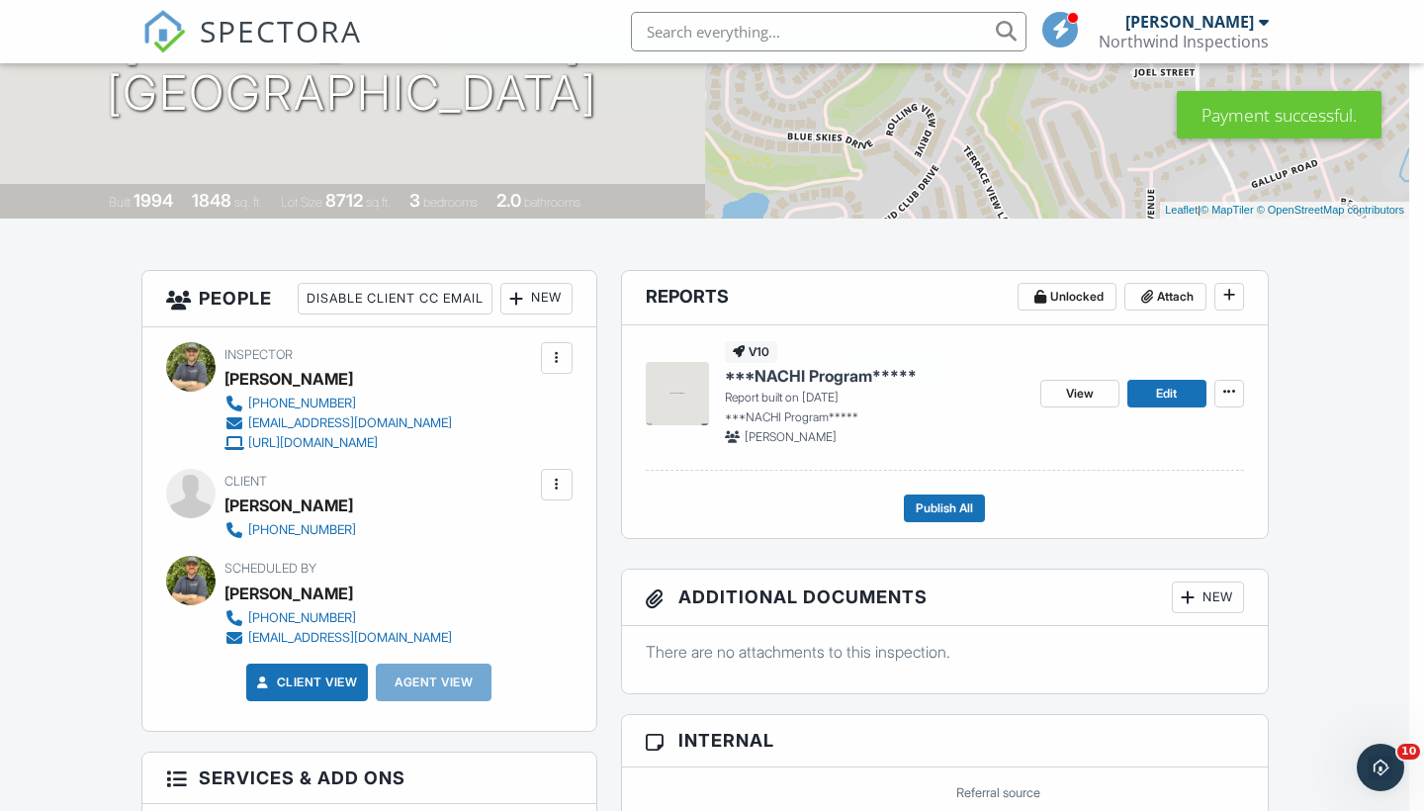
scroll to position [0, 0]
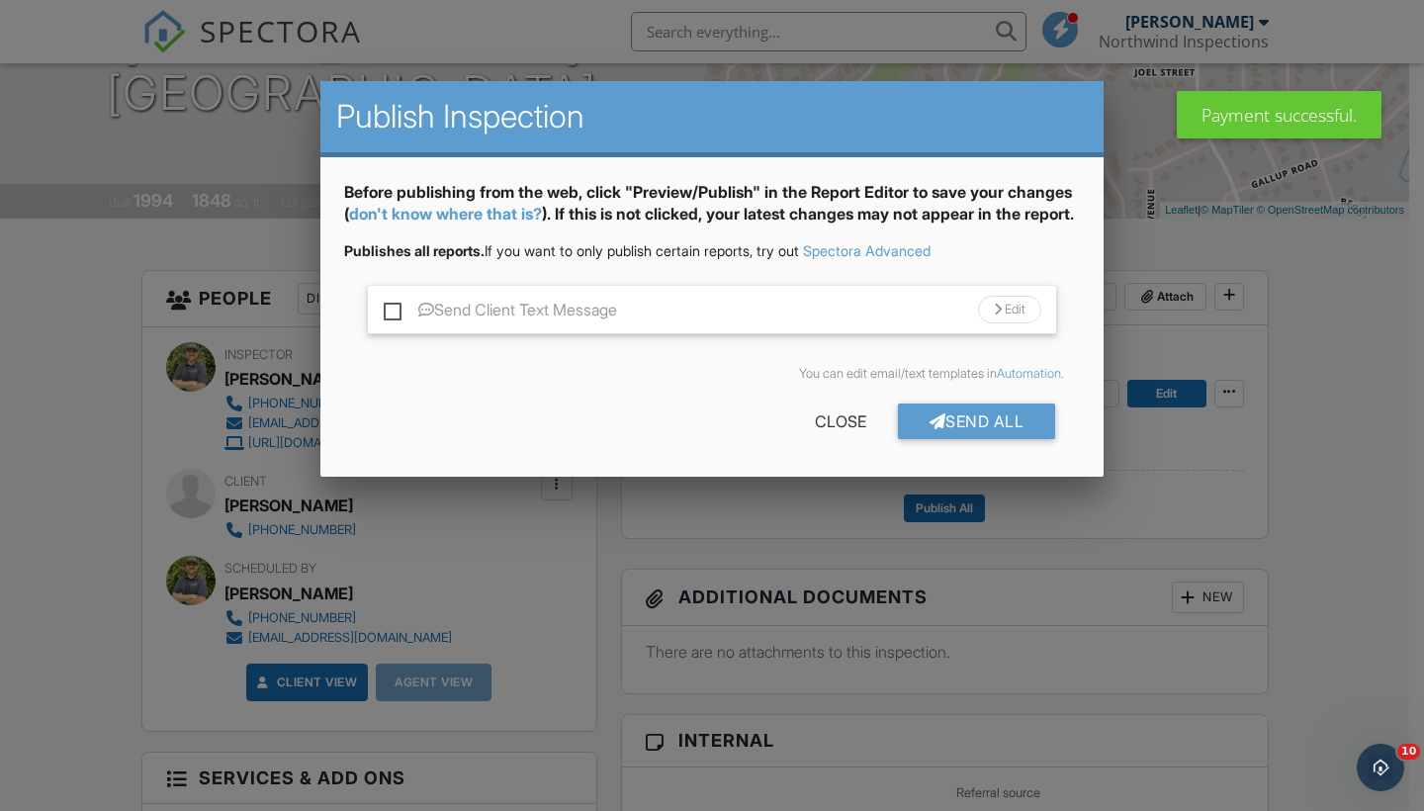
click at [978, 439] on div "Send All" at bounding box center [977, 421] width 158 height 36
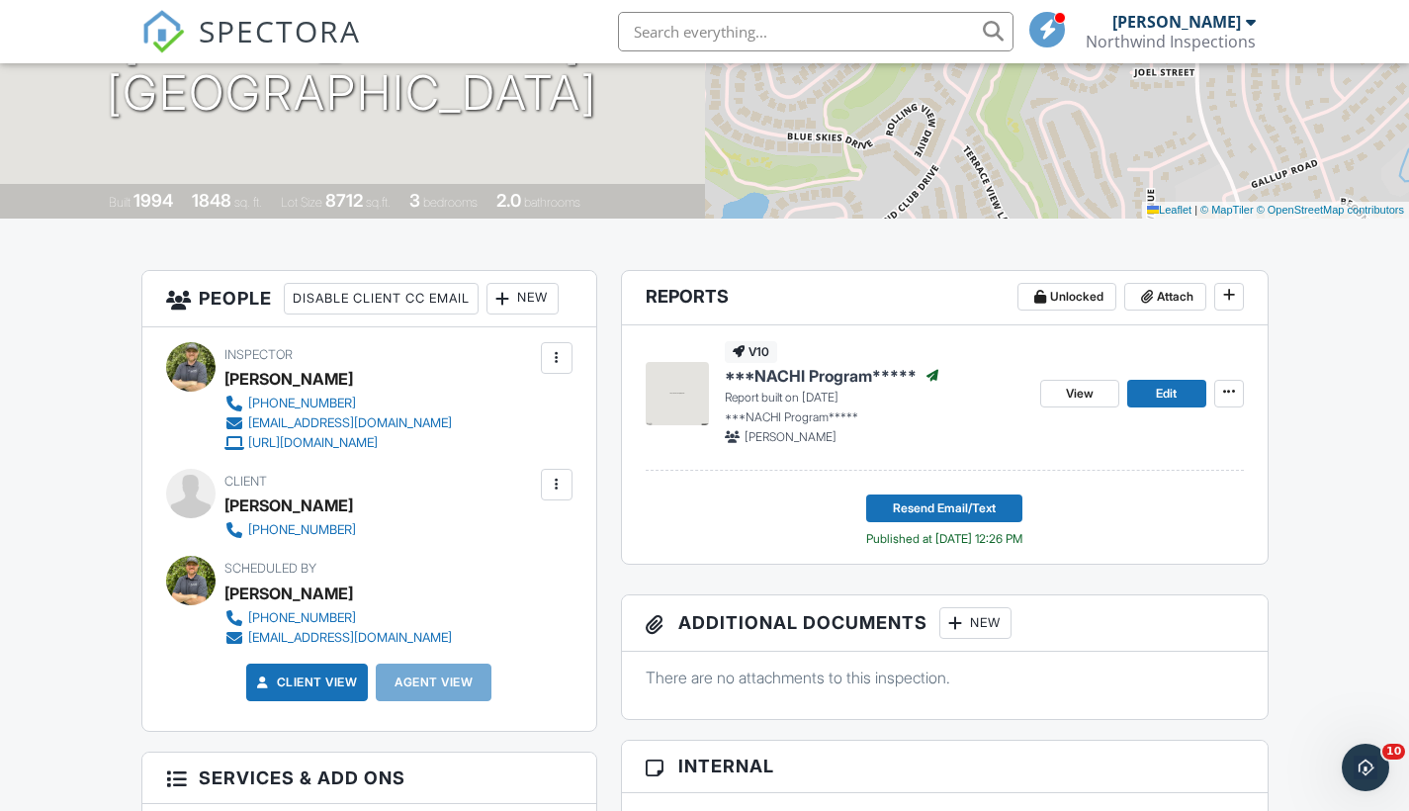
drag, startPoint x: 0, startPoint y: 0, endPoint x: 678, endPoint y: 32, distance: 679.1
click at [678, 32] on input "text" at bounding box center [816, 32] width 396 height 40
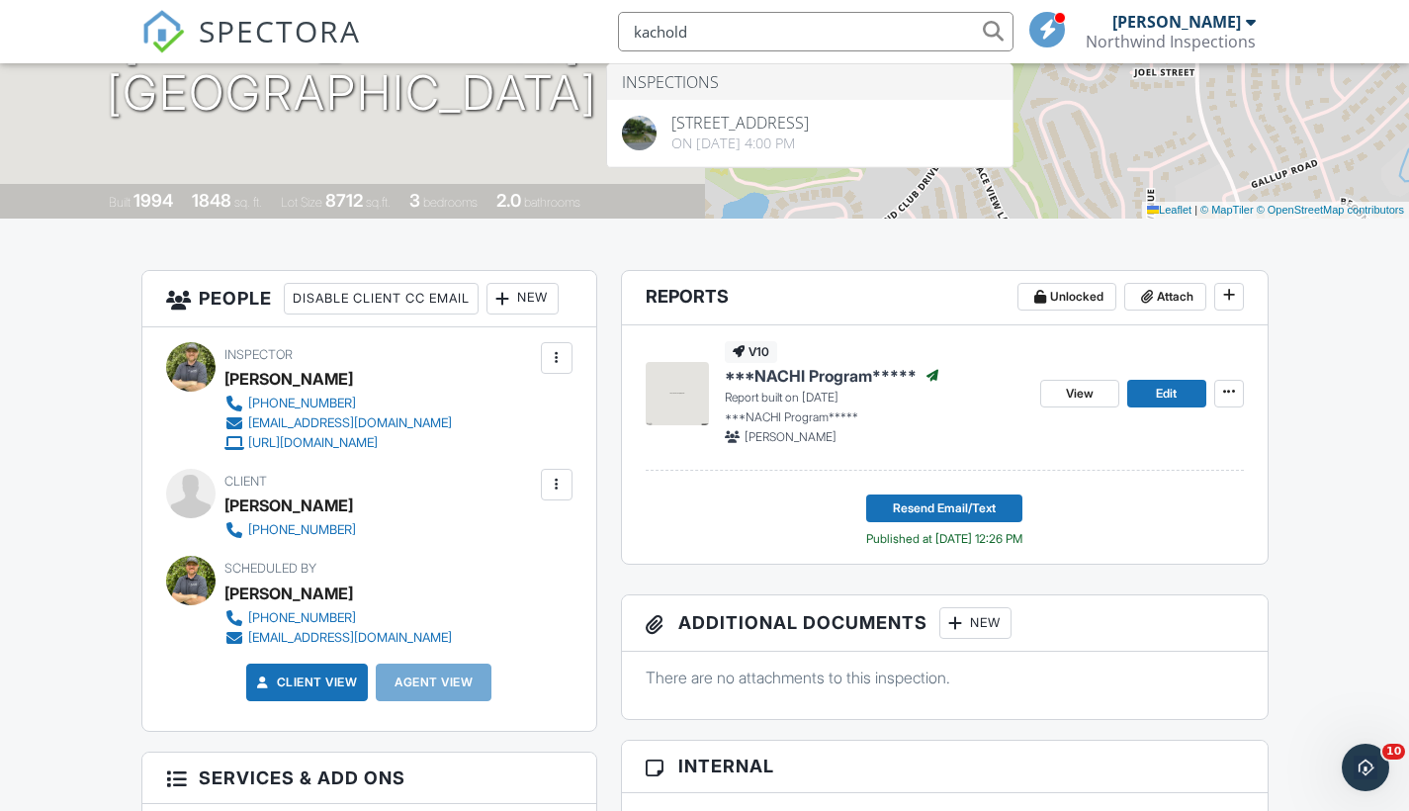
type input "kachold"
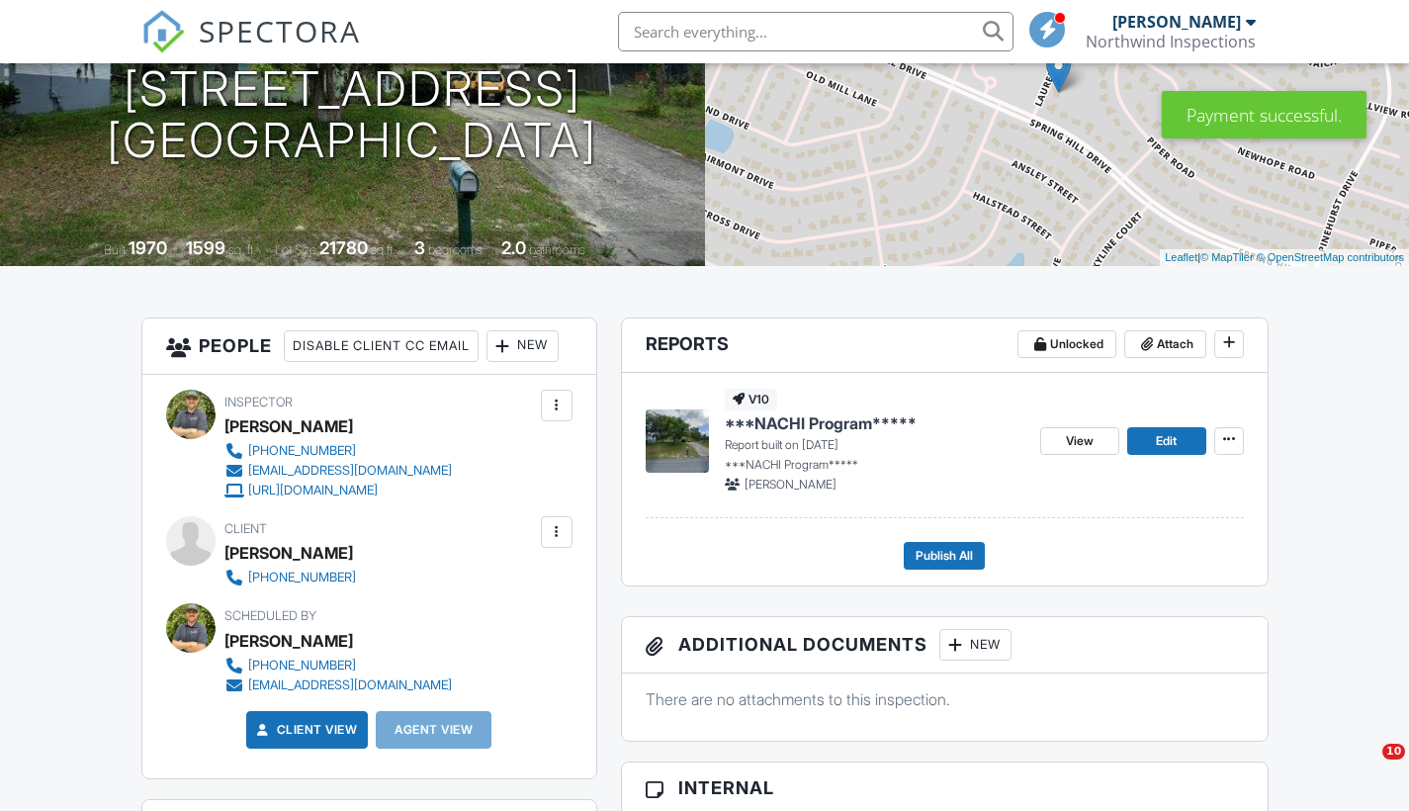
click at [954, 552] on span "Publish All" at bounding box center [944, 556] width 57 height 20
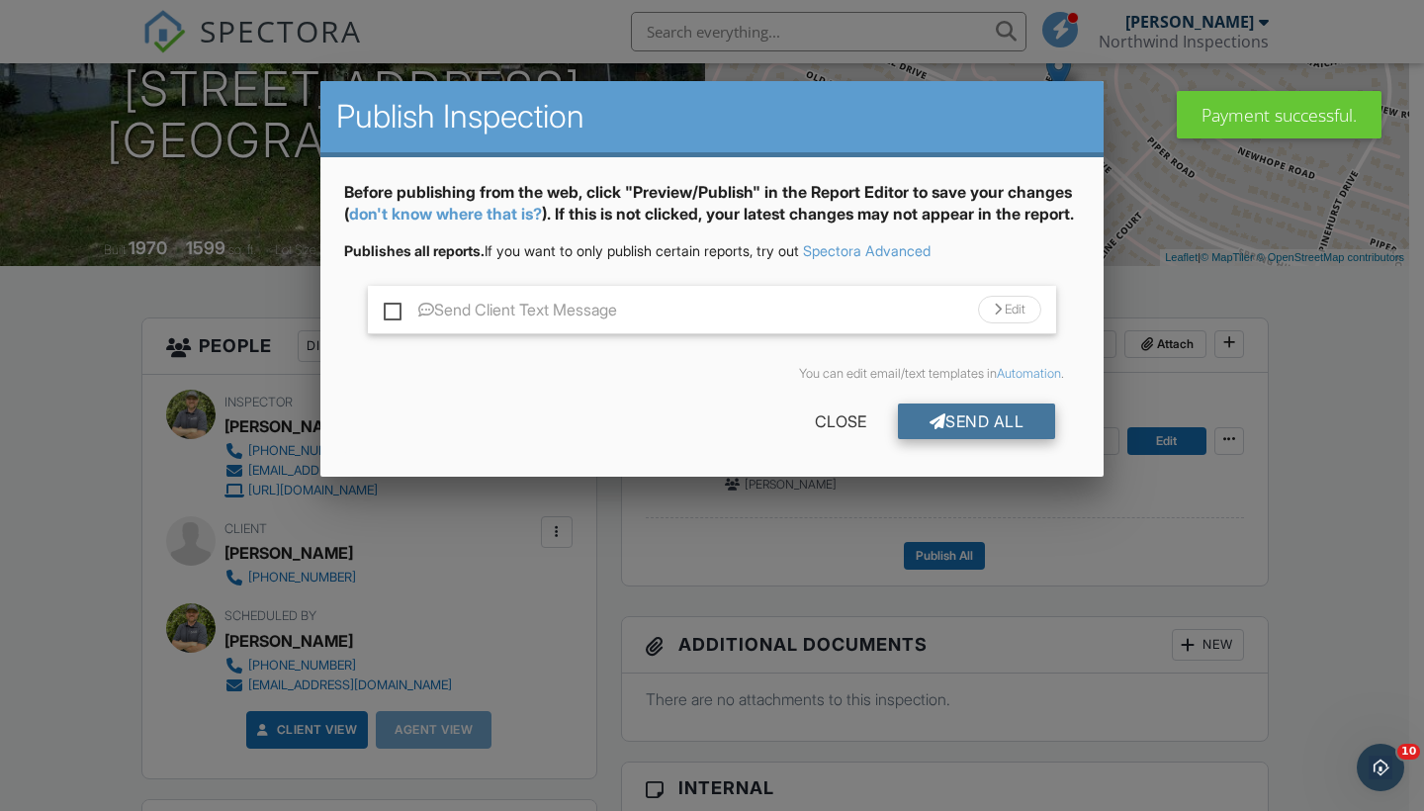
drag, startPoint x: 0, startPoint y: 0, endPoint x: 972, endPoint y: 447, distance: 1069.8
click at [972, 439] on div "Send All" at bounding box center [977, 421] width 158 height 36
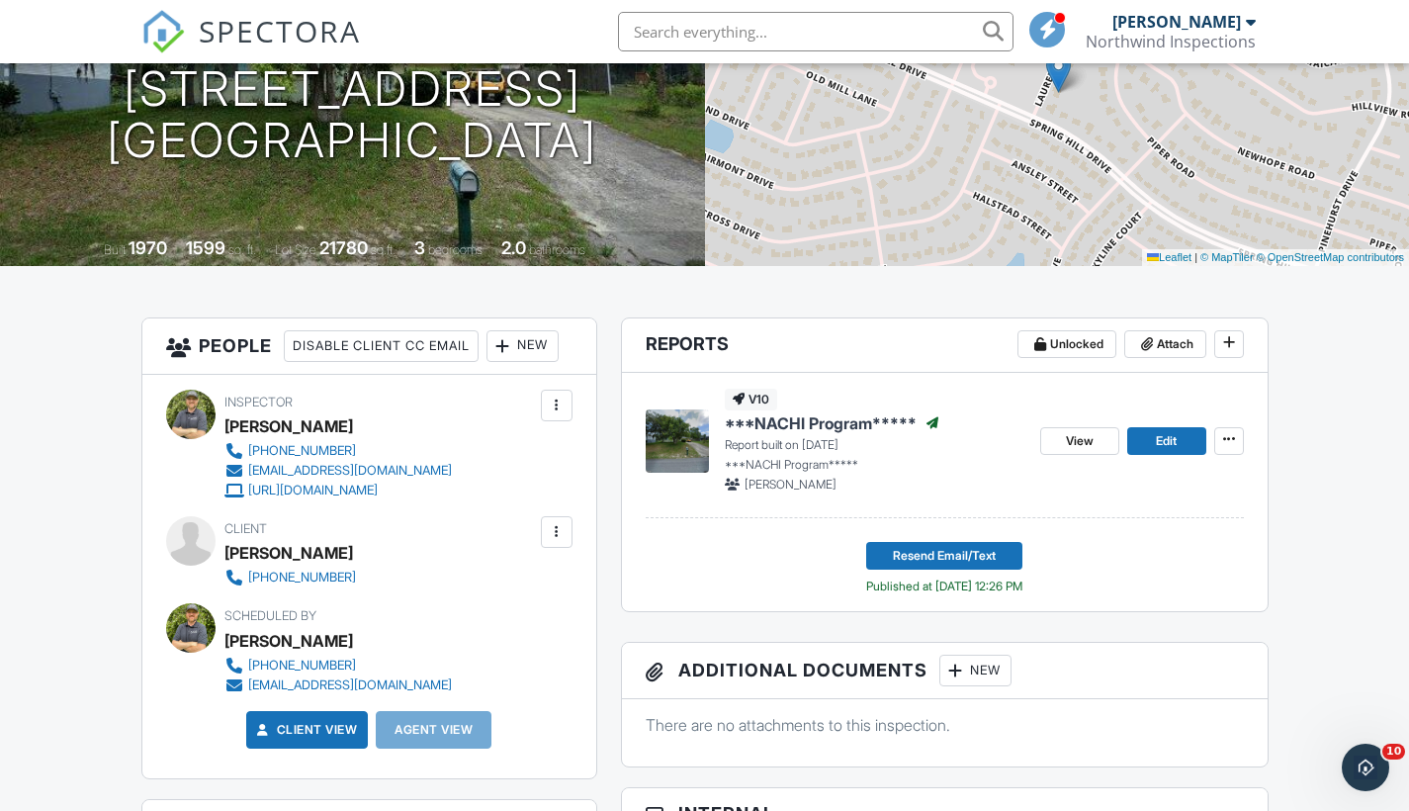
drag, startPoint x: 0, startPoint y: 0, endPoint x: 739, endPoint y: 30, distance: 739.2
click at [739, 30] on input "text" at bounding box center [816, 32] width 396 height 40
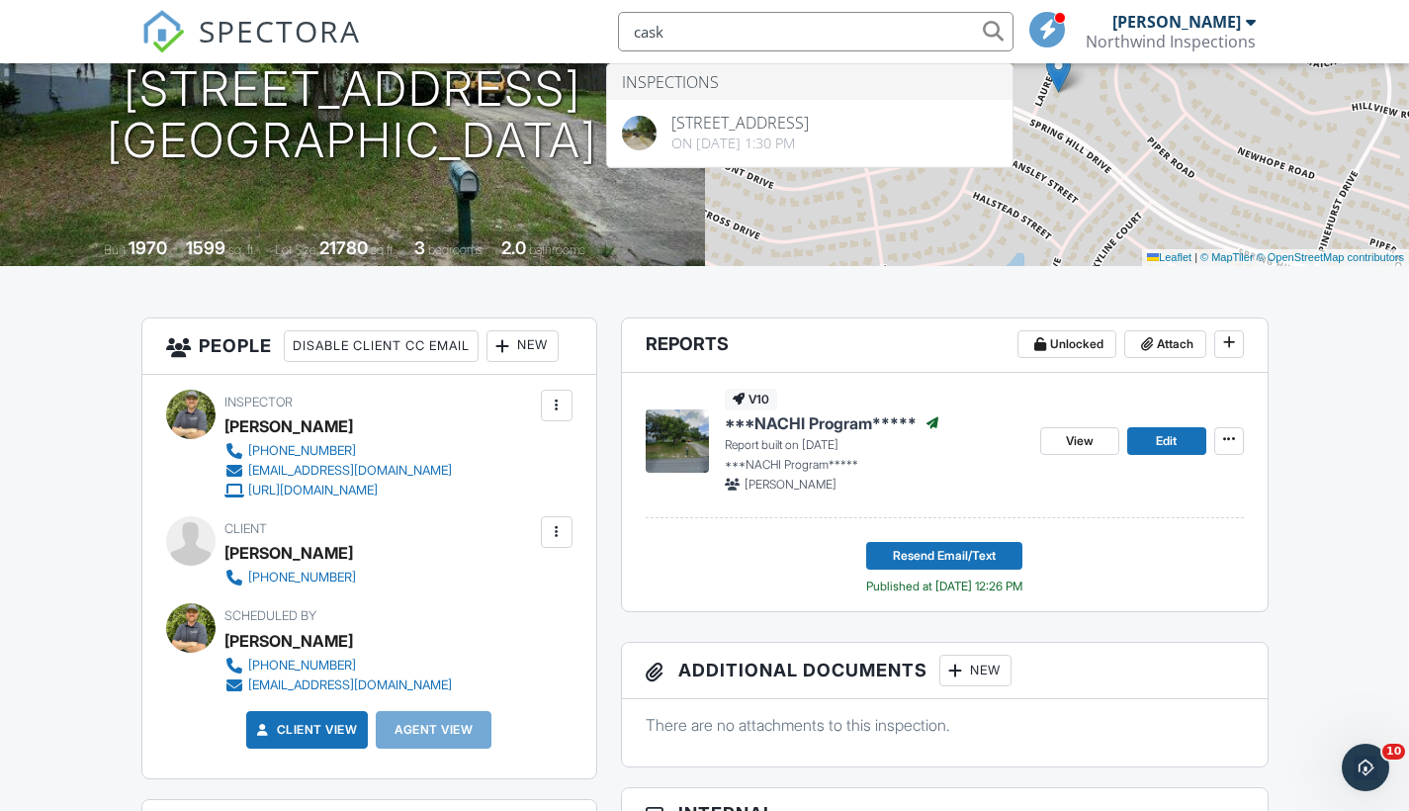
type input "cask"
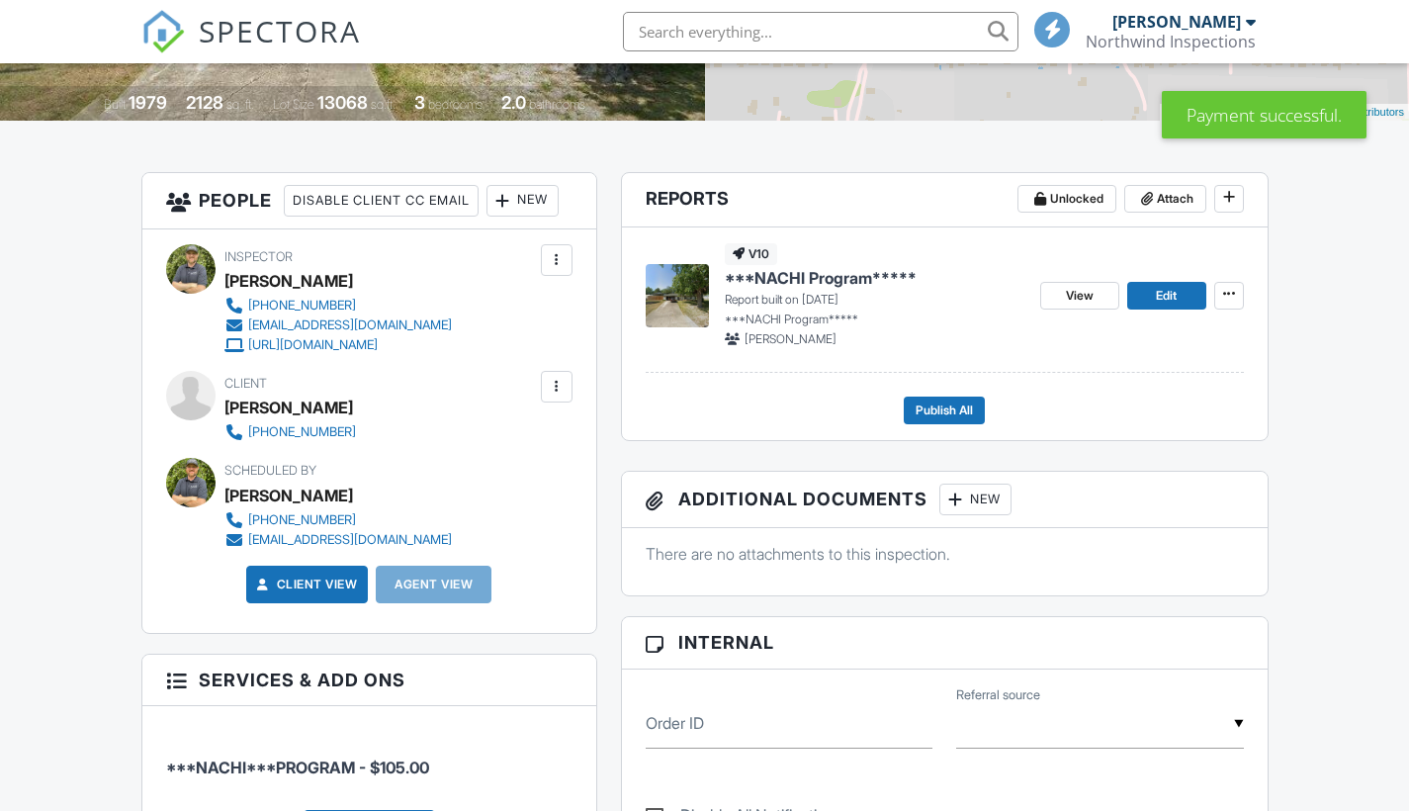
click at [953, 405] on span "Publish All" at bounding box center [944, 410] width 57 height 20
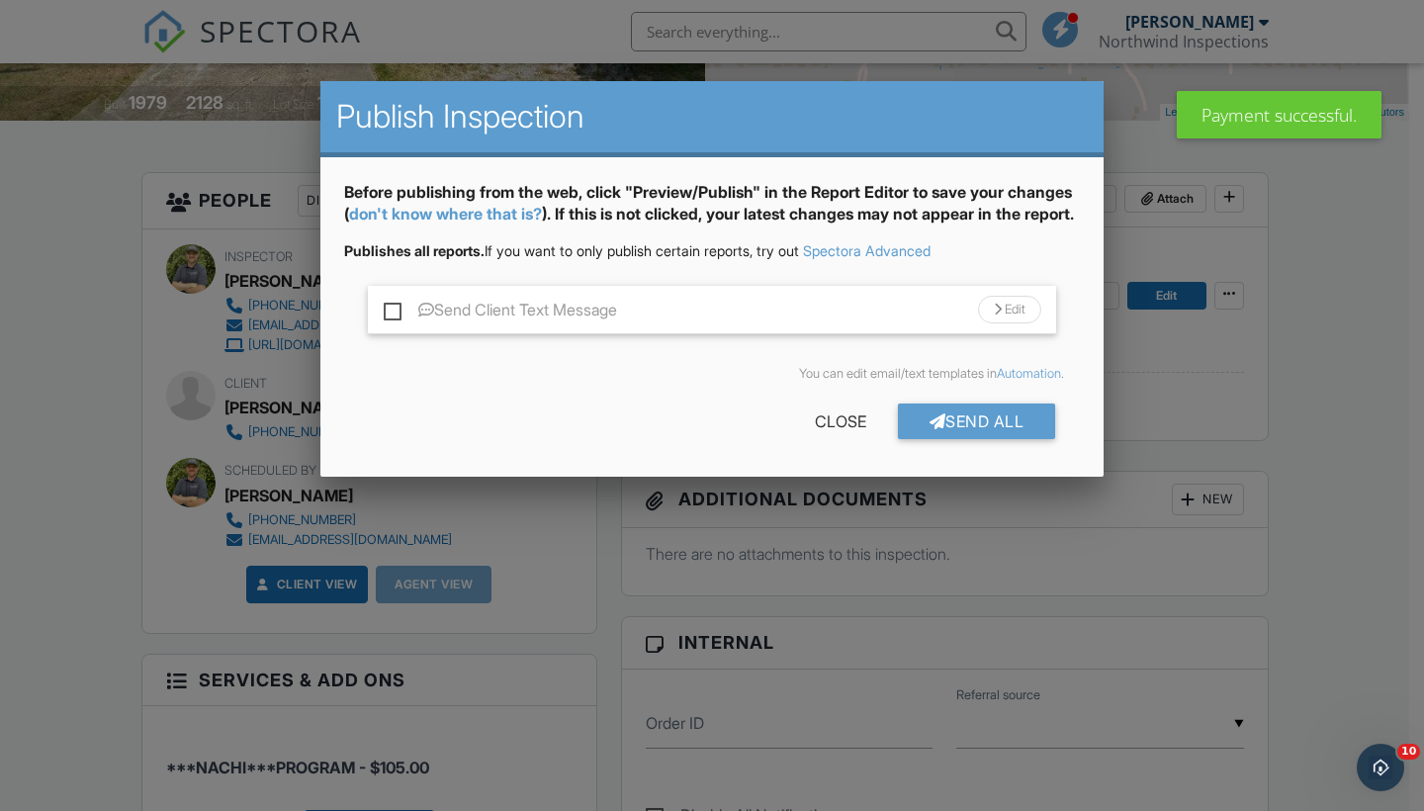
click at [957, 439] on div "Send All" at bounding box center [977, 421] width 158 height 36
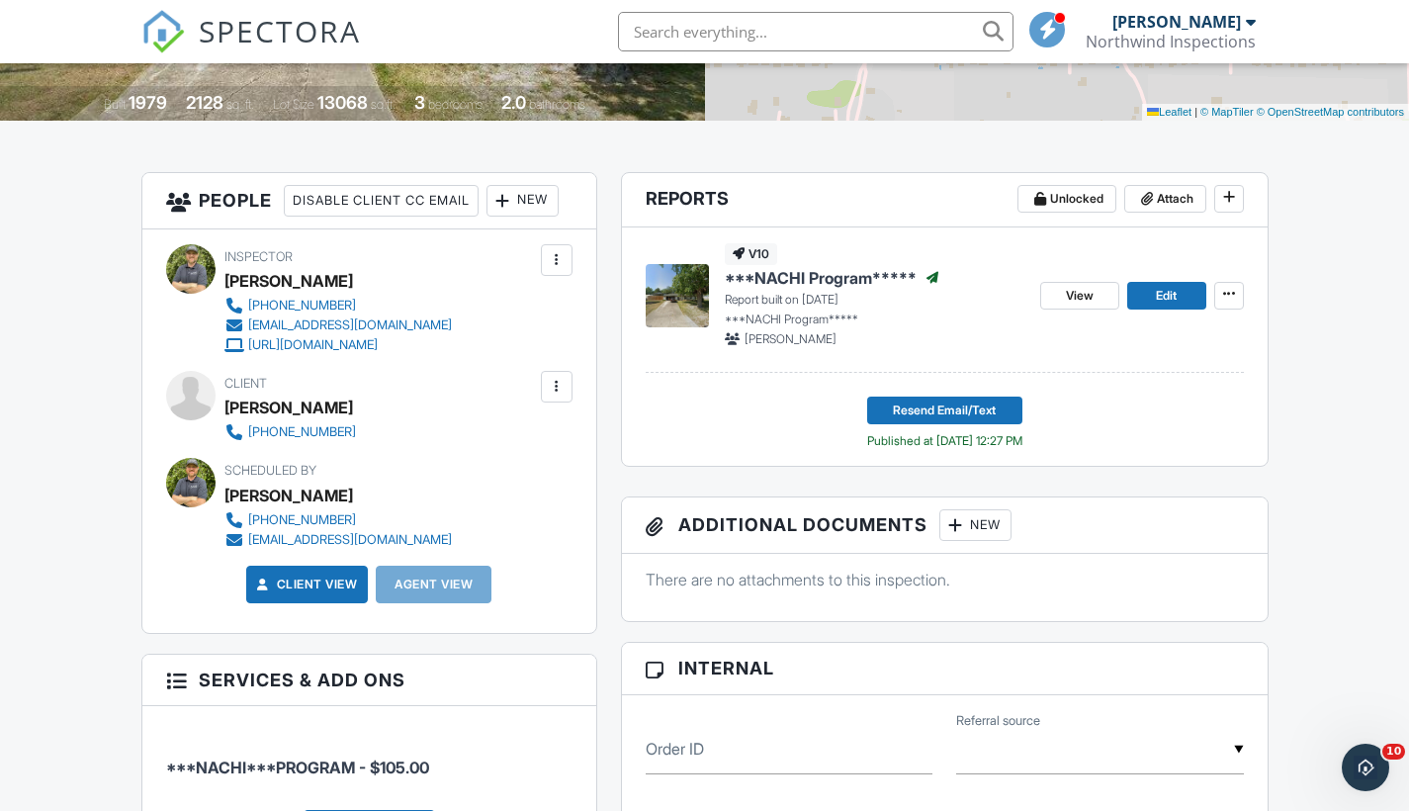
click at [692, 32] on input "text" at bounding box center [816, 32] width 396 height 40
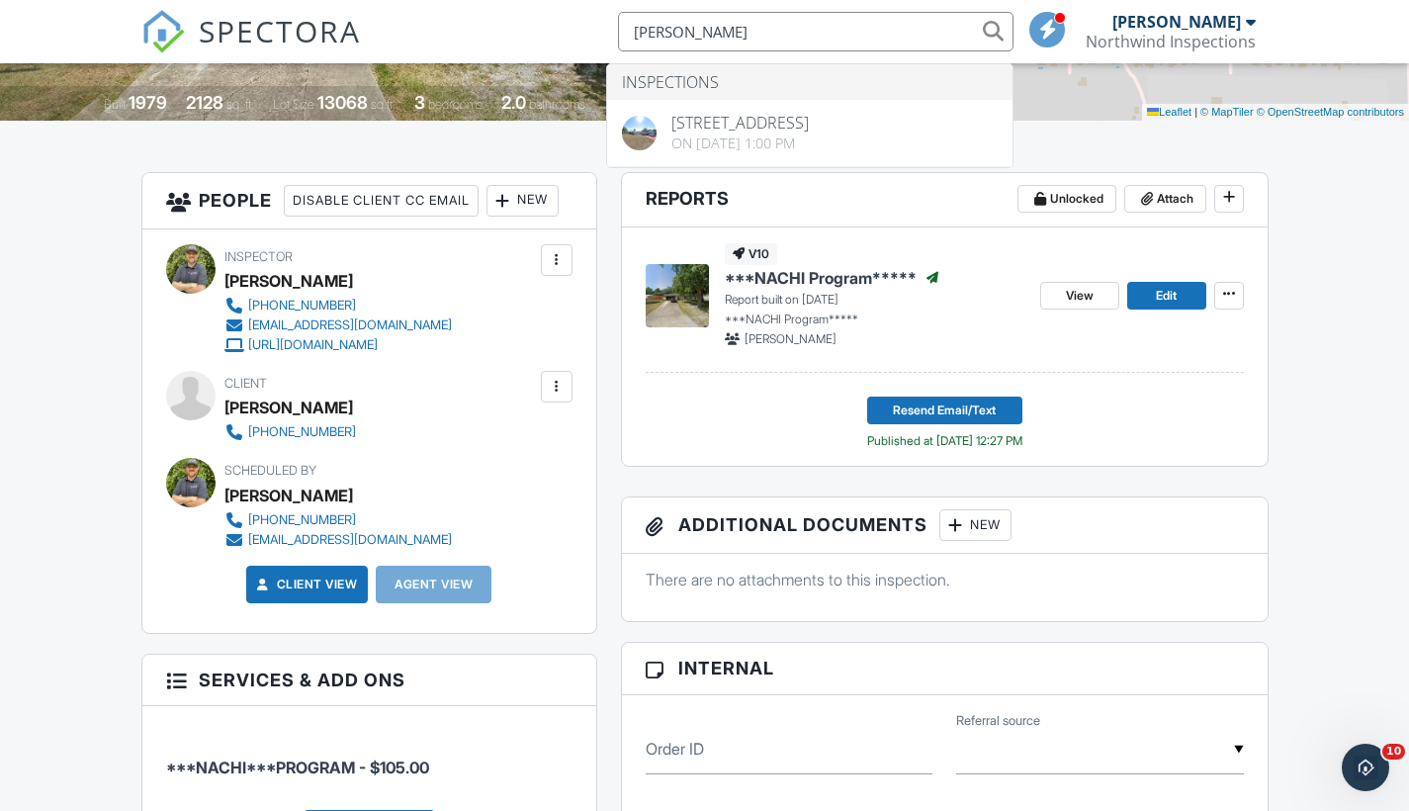
type input "[PERSON_NAME]"
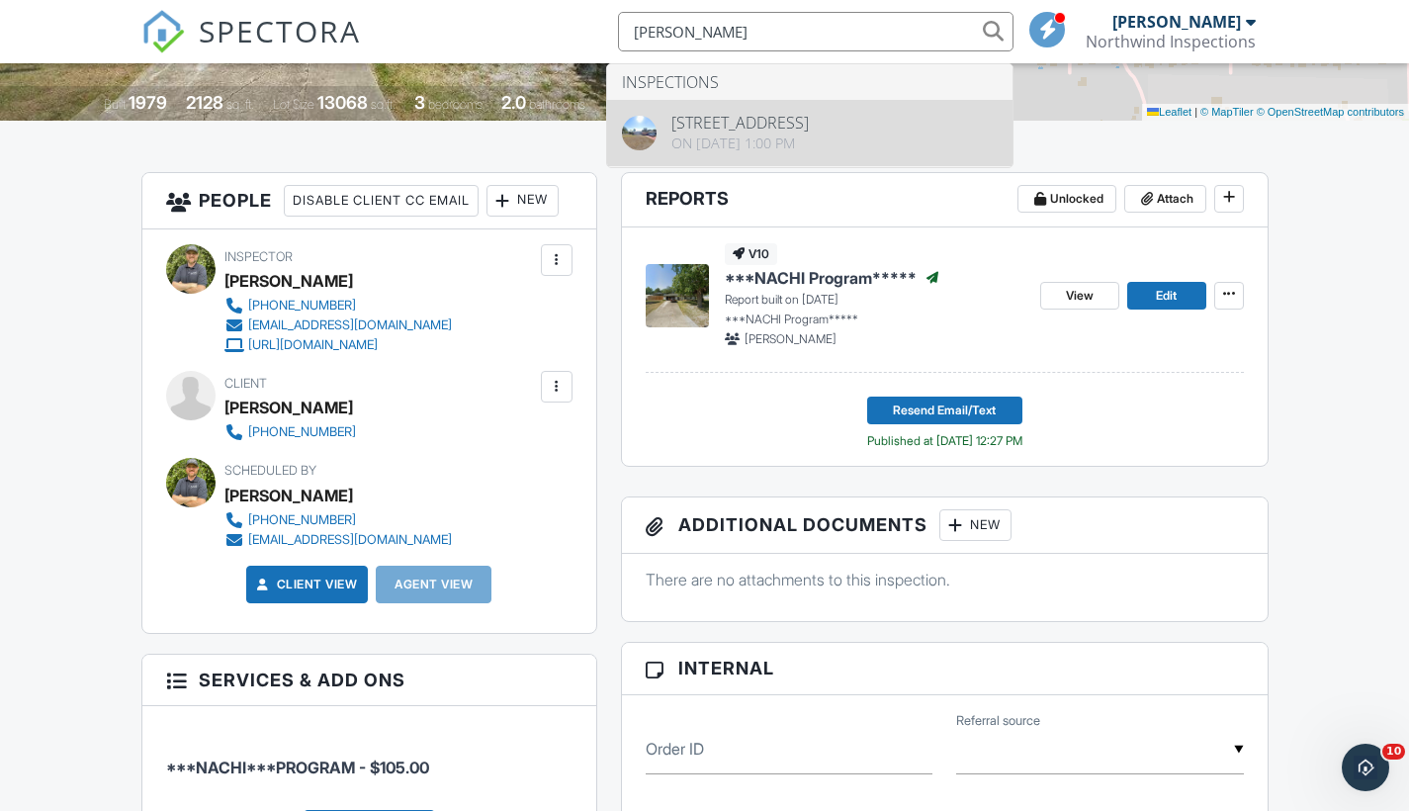
drag, startPoint x: 0, startPoint y: 0, endPoint x: 733, endPoint y: 140, distance: 746.0
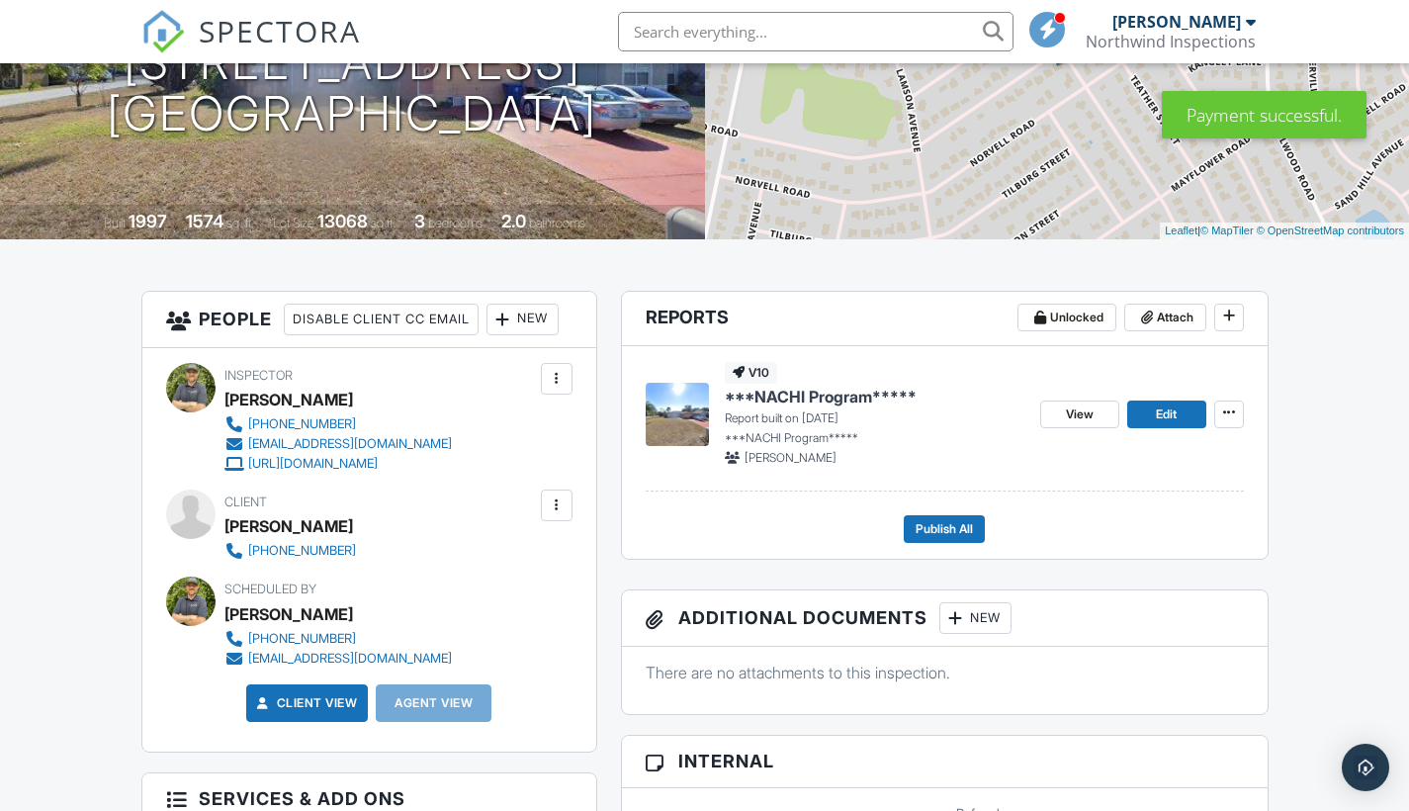
click at [949, 526] on span "Publish All" at bounding box center [944, 529] width 57 height 20
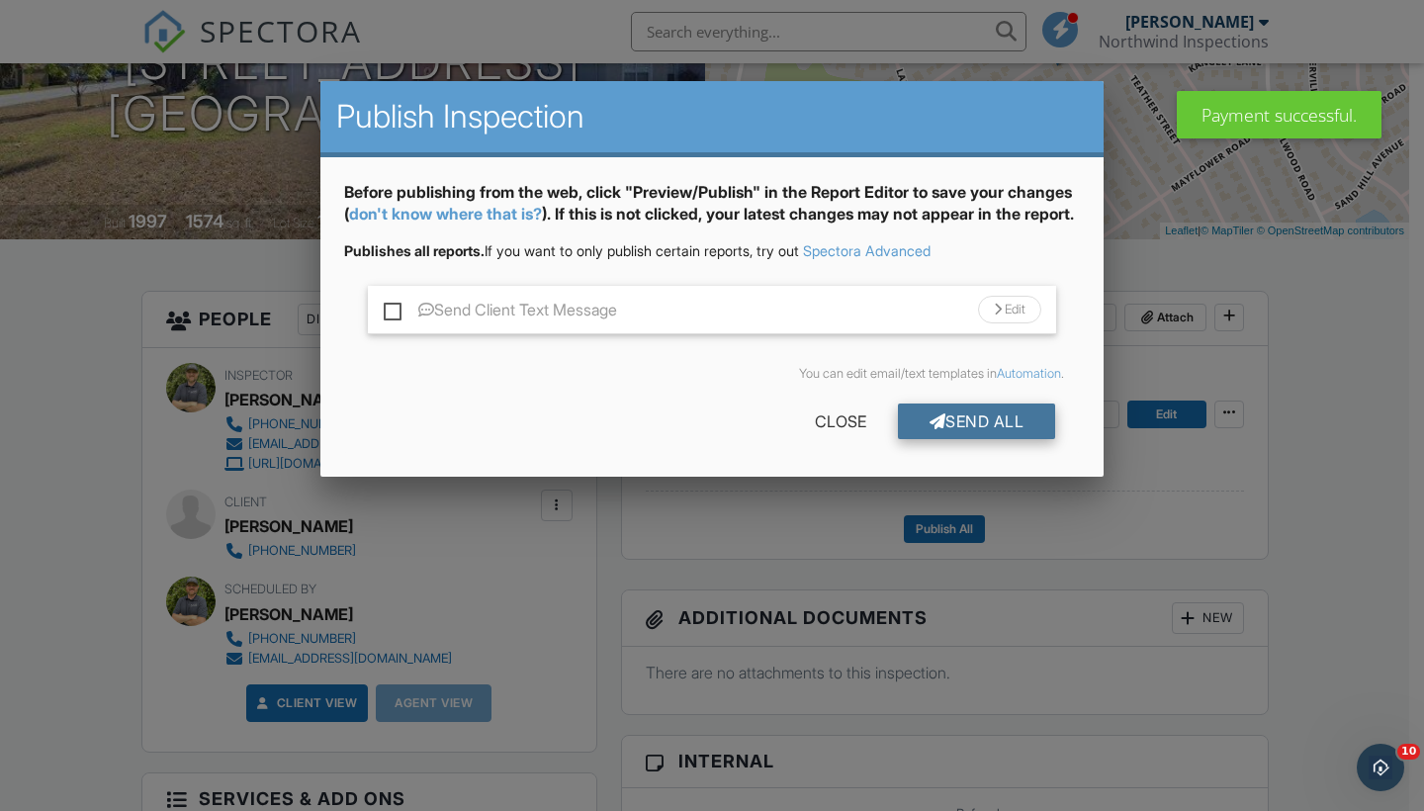
drag, startPoint x: 0, startPoint y: 0, endPoint x: 969, endPoint y: 439, distance: 1063.8
click at [969, 439] on div "Send All" at bounding box center [977, 421] width 158 height 36
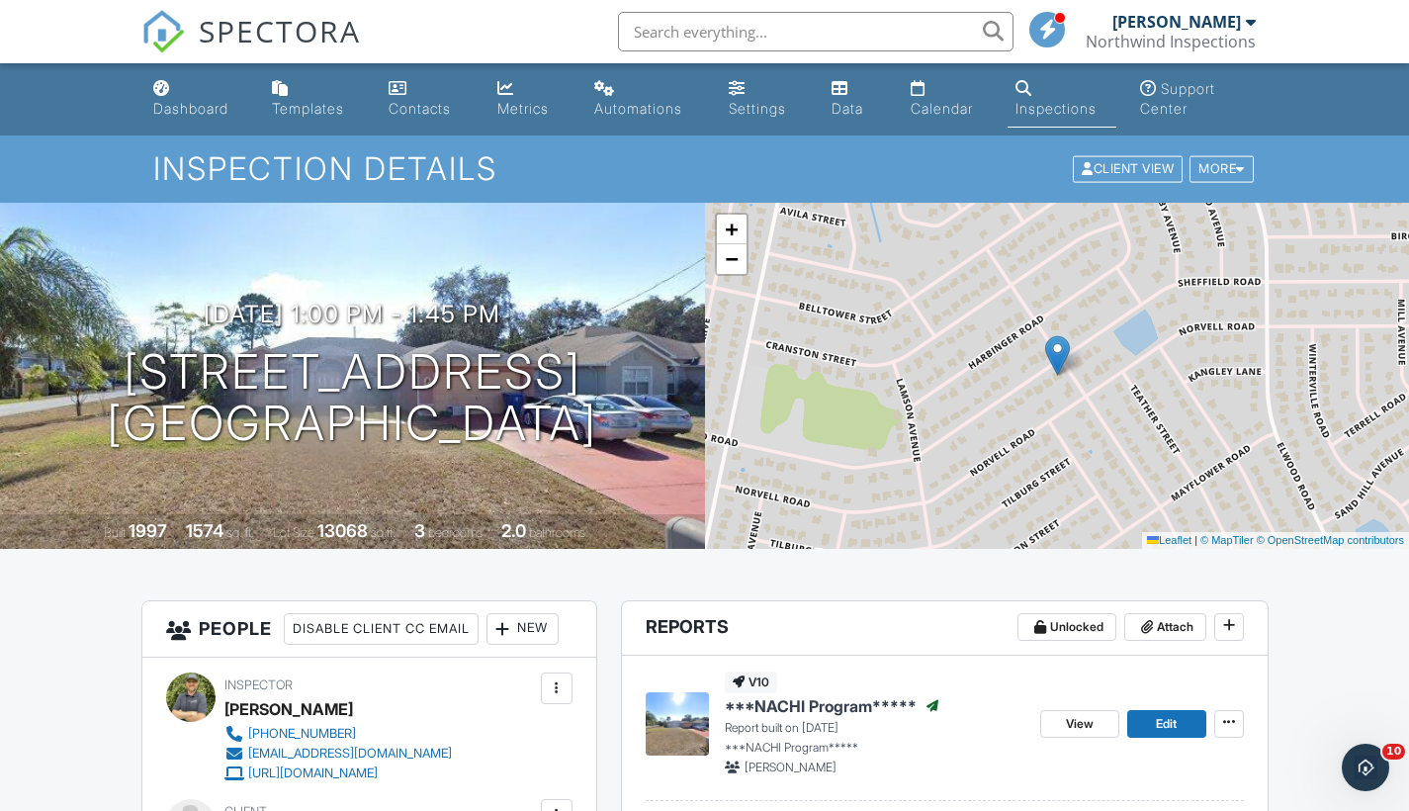
click at [204, 108] on div "Dashboard" at bounding box center [190, 108] width 75 height 17
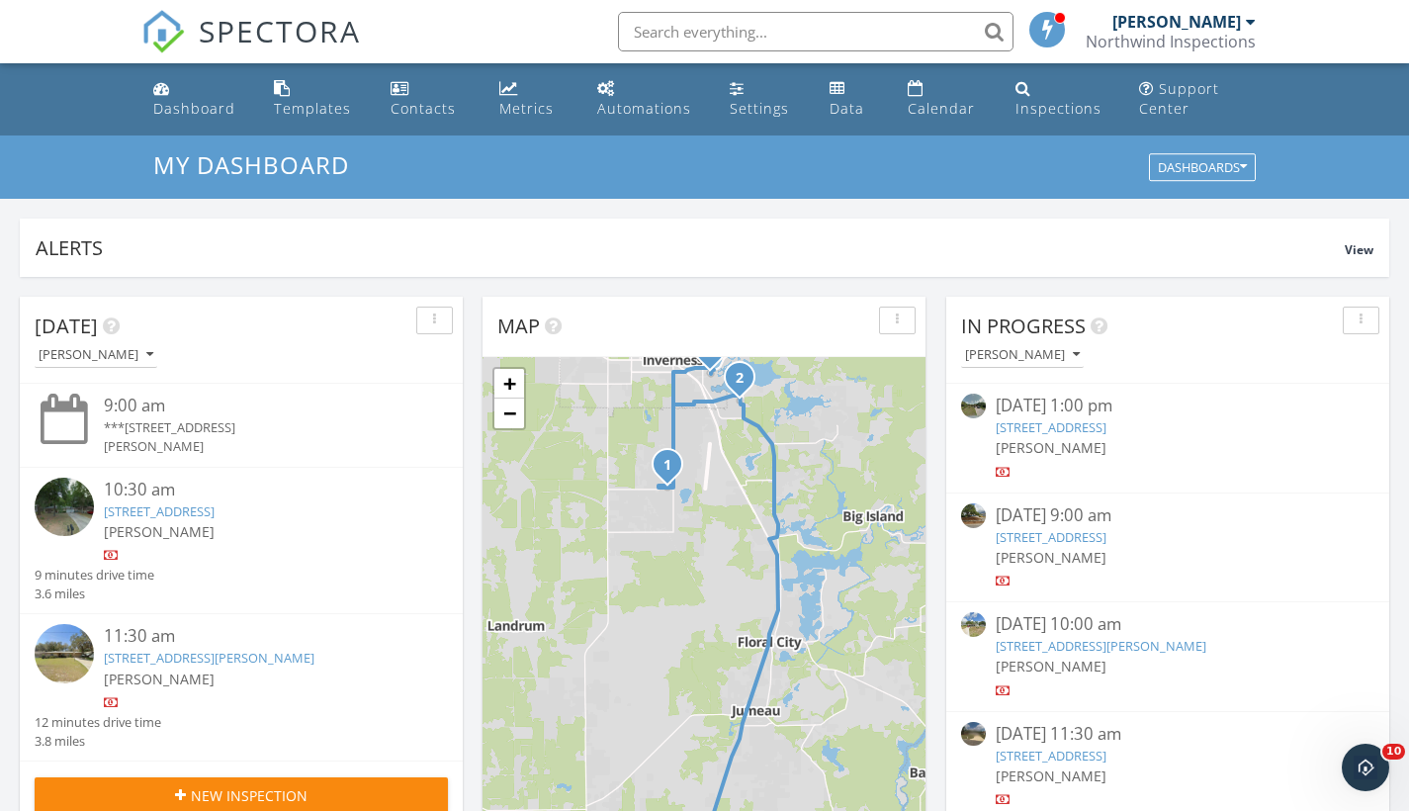
click at [529, 108] on div "Metrics" at bounding box center [526, 108] width 54 height 19
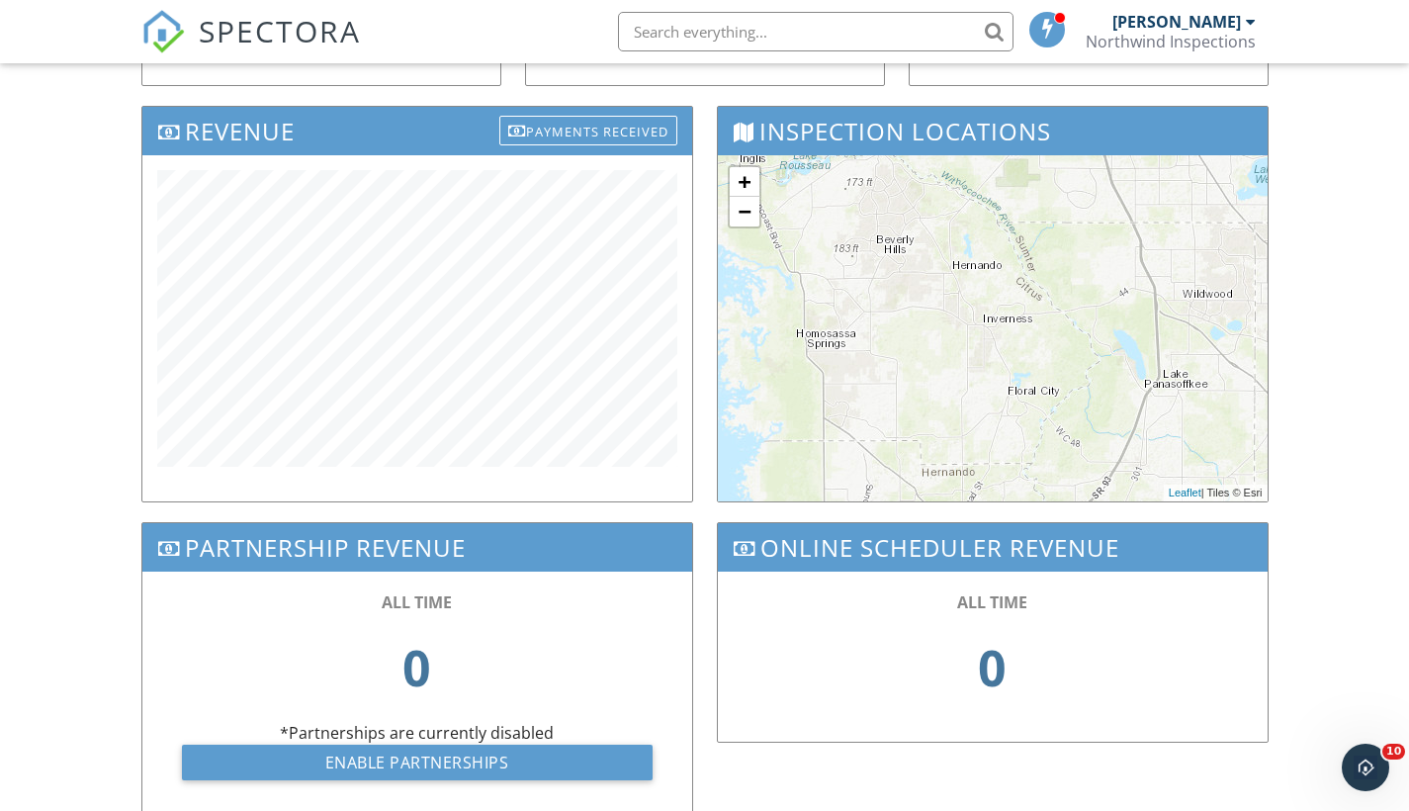
scroll to position [664, 0]
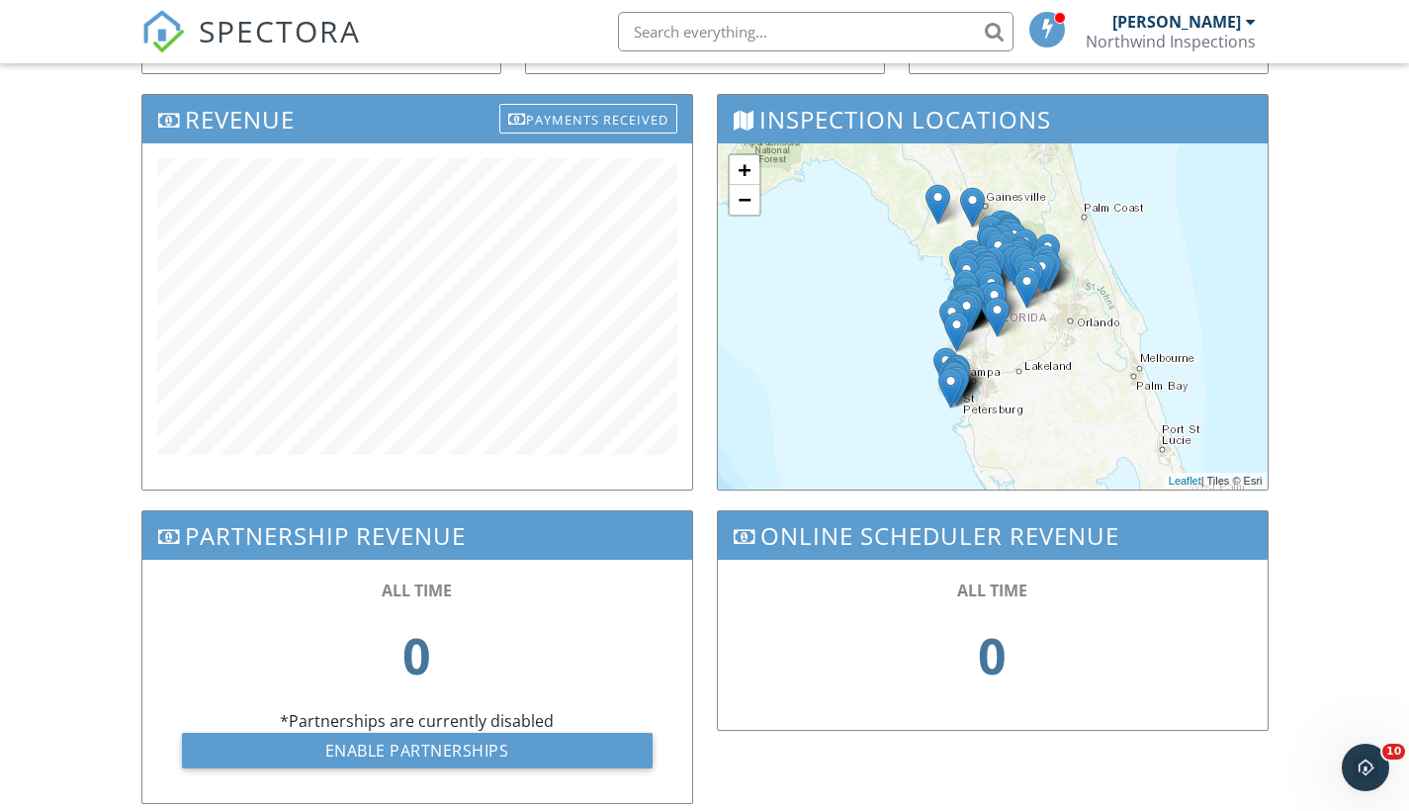
click at [100, 389] on div "Dashboard Templates Contacts Metrics Automations Settings Data Calendar Inspect…" at bounding box center [704, 137] width 1409 height 1476
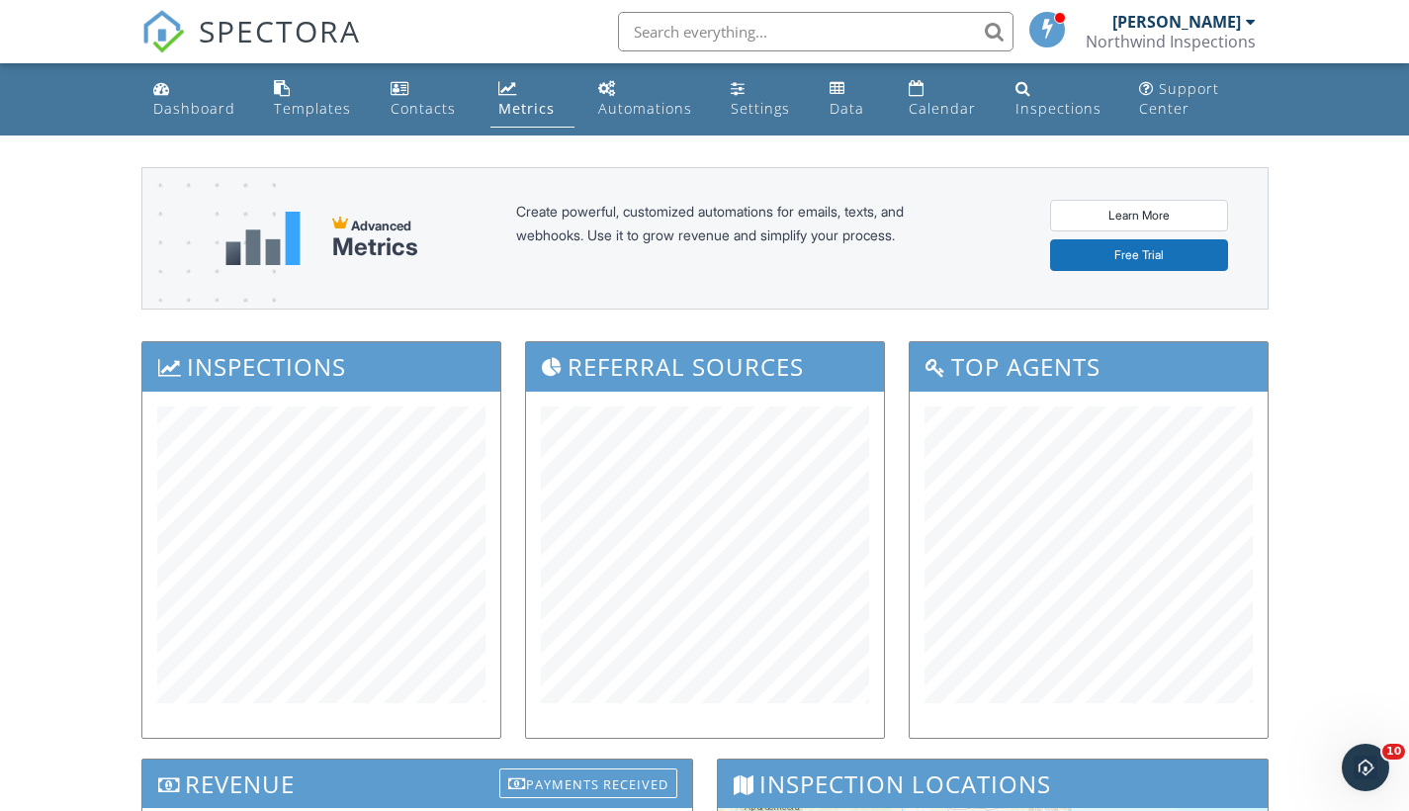
scroll to position [0, 0]
click at [189, 100] on div "Dashboard" at bounding box center [194, 108] width 82 height 19
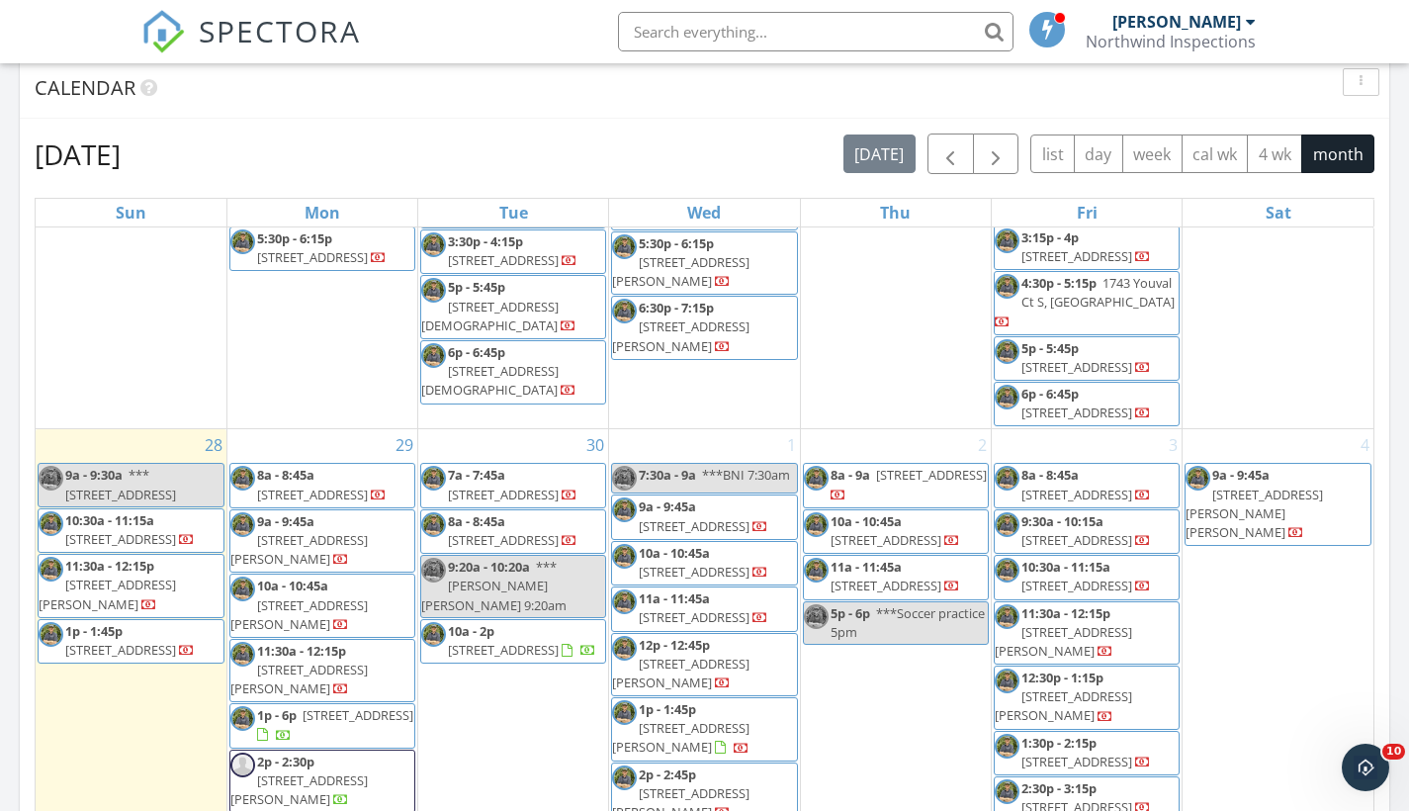
scroll to position [2704, 0]
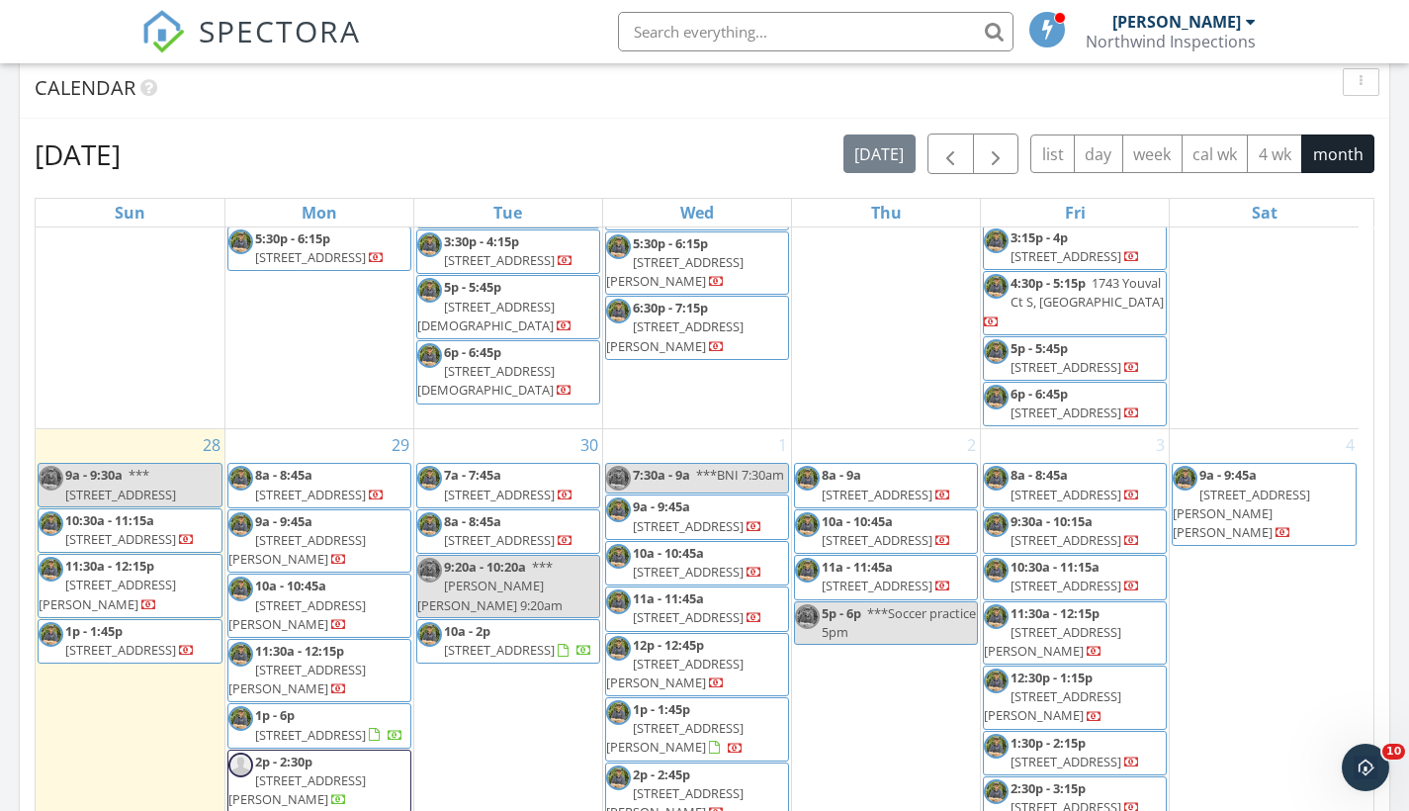
drag, startPoint x: 0, startPoint y: 0, endPoint x: 143, endPoint y: 612, distance: 628.6
click at [143, 641] on span "12220 S Rural Terrace, Floral City 34436" at bounding box center [120, 650] width 111 height 18
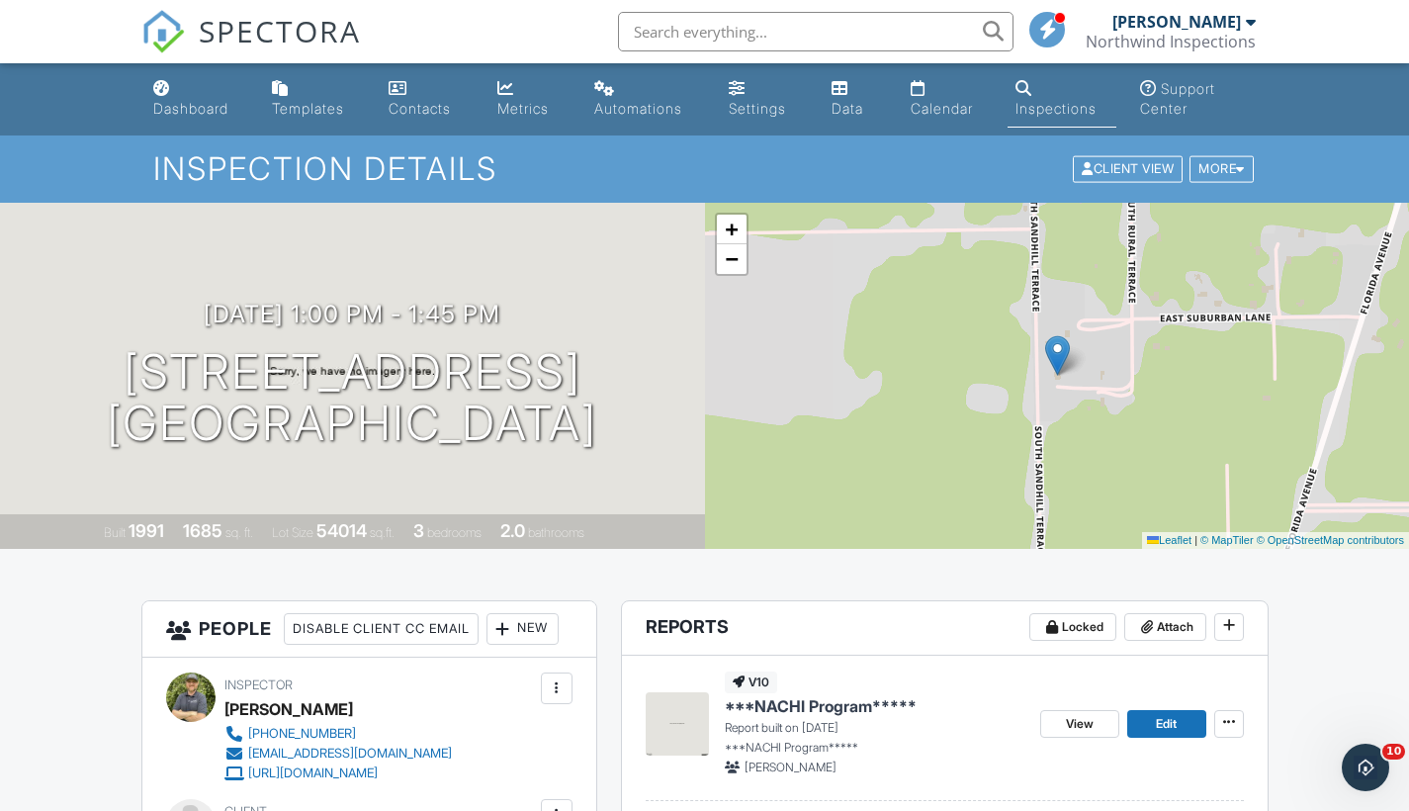
click at [1156, 720] on span "Edit" at bounding box center [1166, 724] width 21 height 20
